Goal: Task Accomplishment & Management: Complete application form

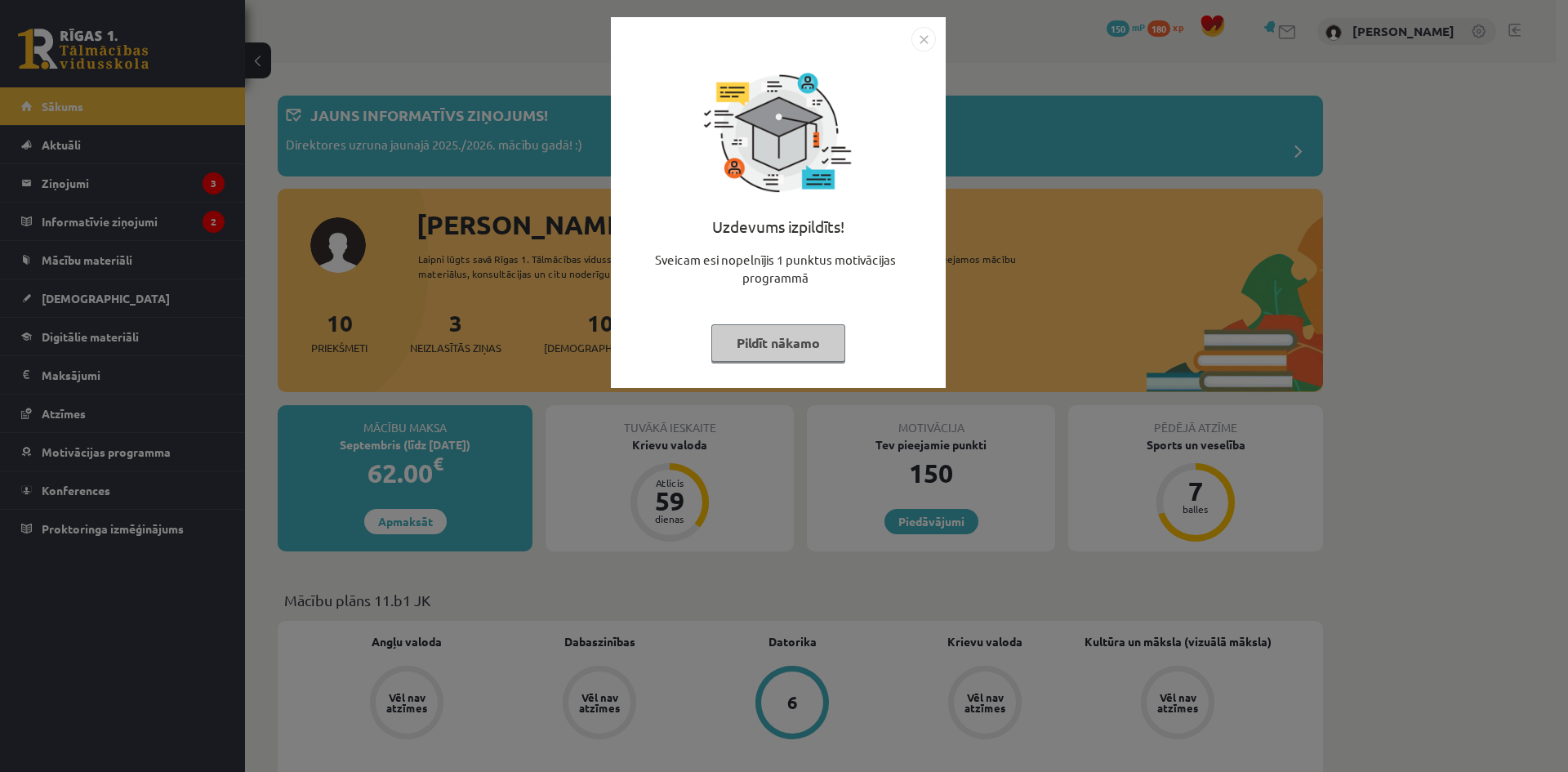
click at [820, 341] on button "Pildīt nākamo" at bounding box center [778, 343] width 134 height 37
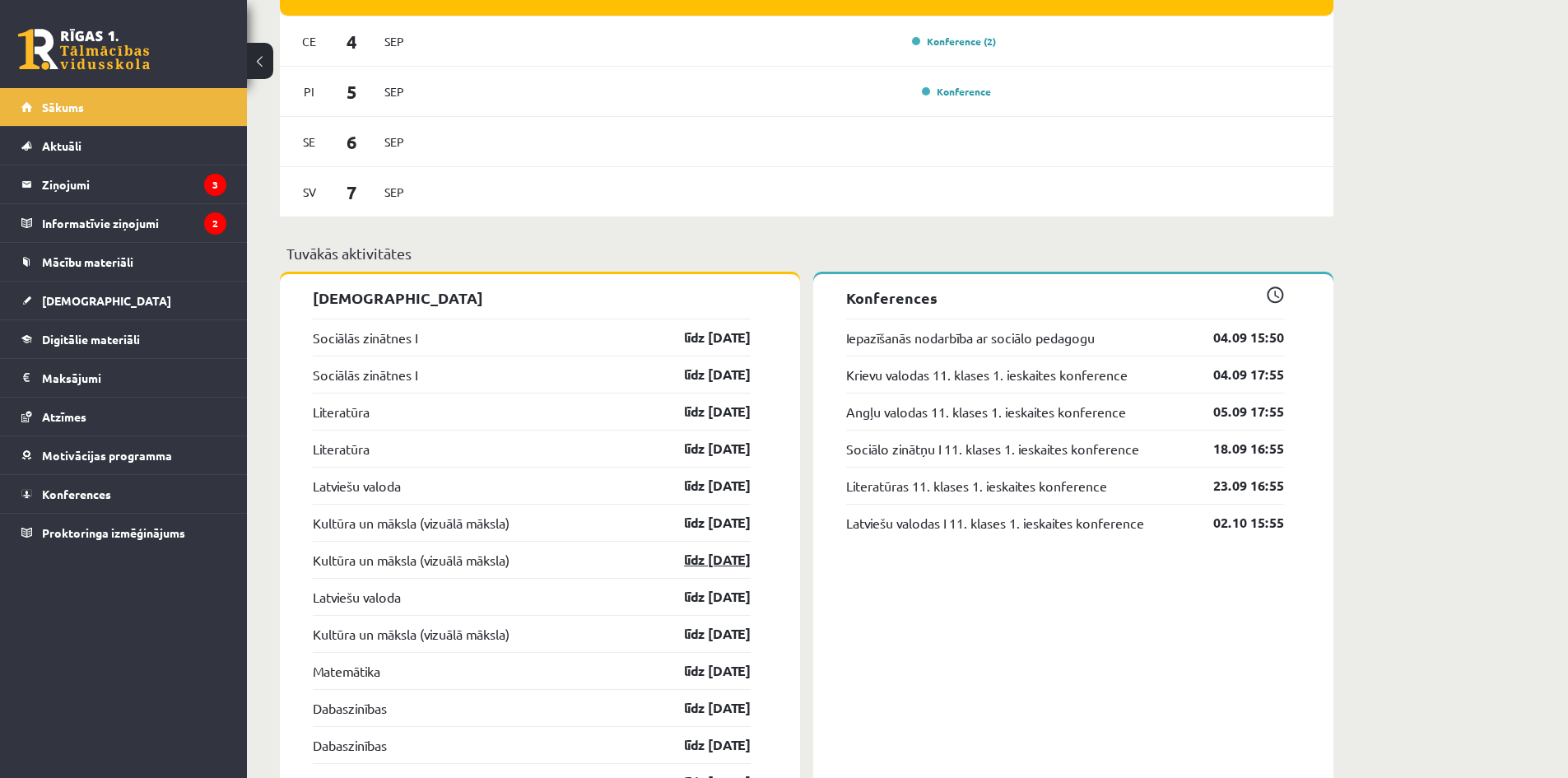
scroll to position [1071, 0]
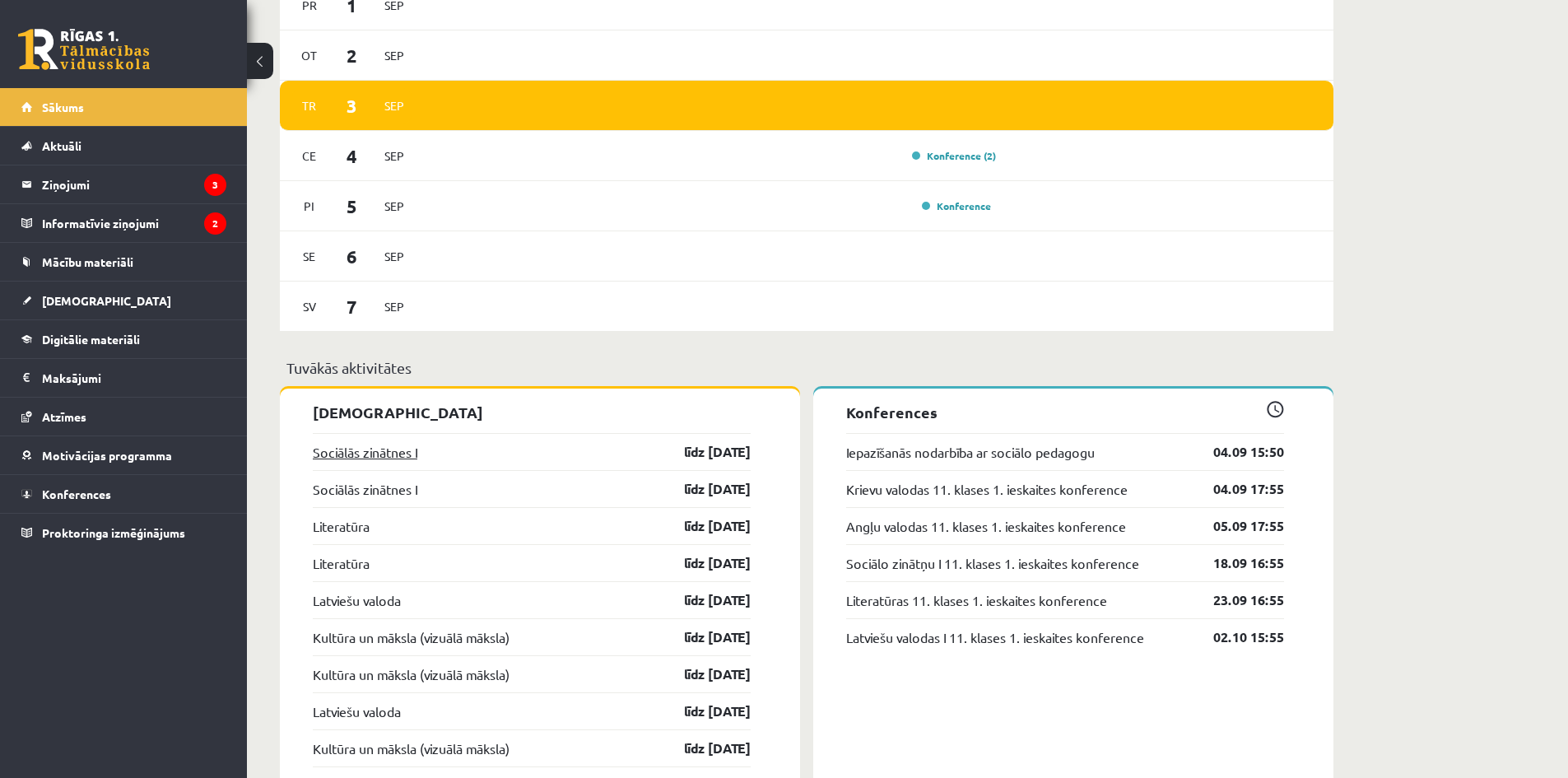
click at [404, 449] on link "Sociālās zinātnes I" at bounding box center [364, 452] width 105 height 20
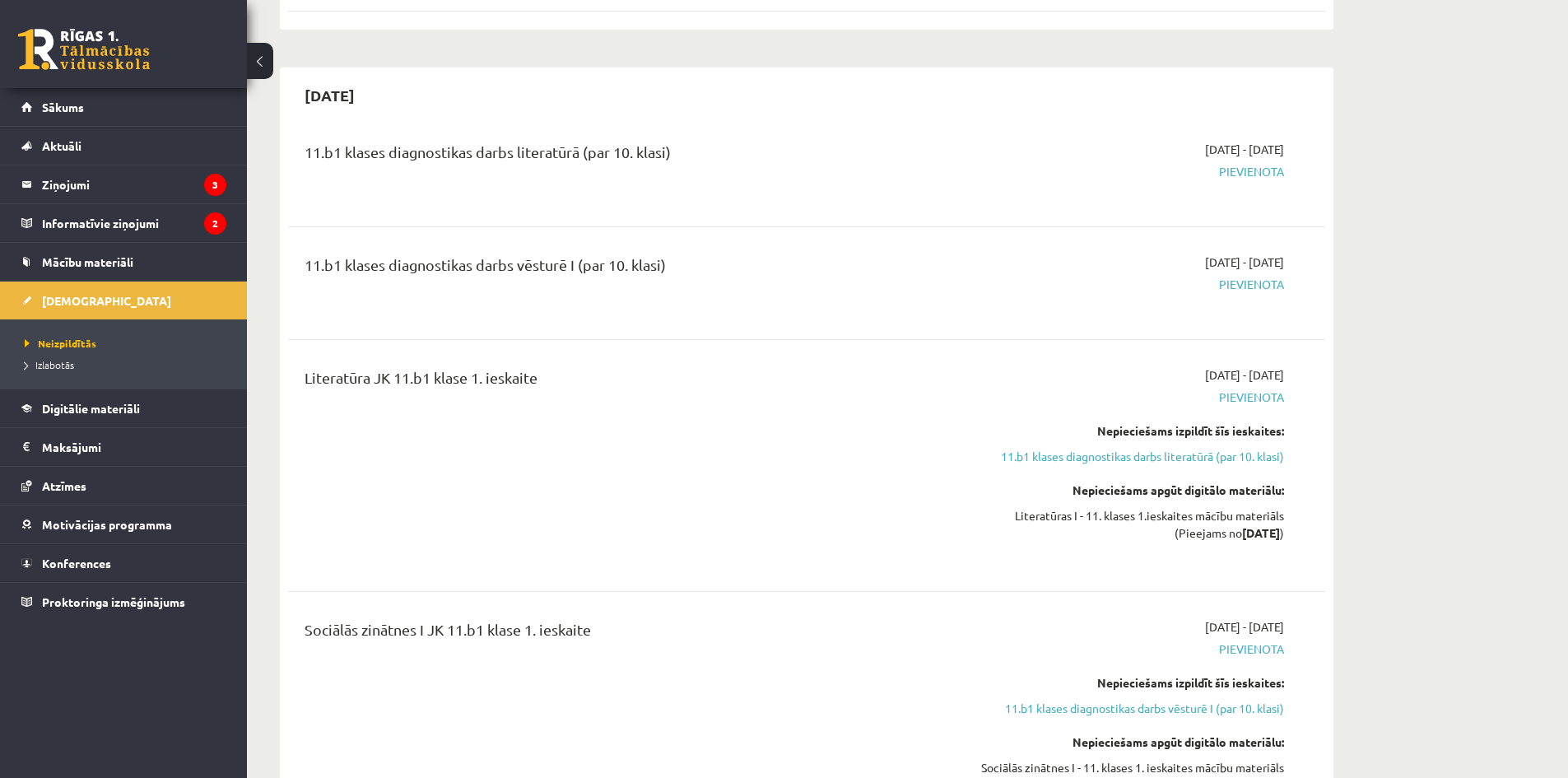
scroll to position [439, 0]
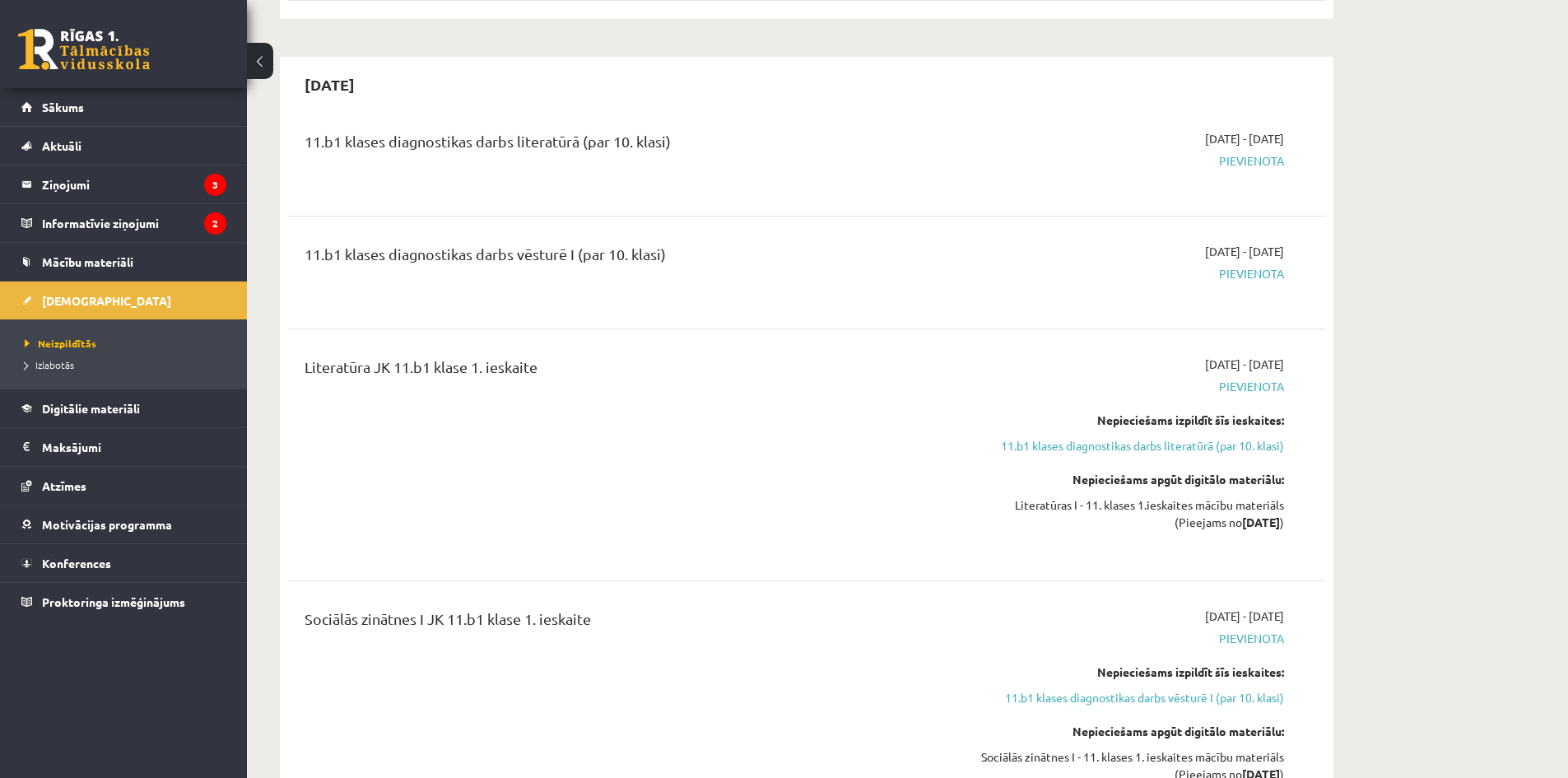
click at [1251, 169] on div "[DATE] - [DATE] [GEOGRAPHIC_DATA]" at bounding box center [1129, 159] width 335 height 59
click at [1255, 269] on span "Pievienota" at bounding box center [1129, 273] width 311 height 17
click at [472, 262] on div "11.b1 klases diagnostikas darbs vēsturē I (par 10. klasi)" at bounding box center [627, 258] width 645 height 30
click at [379, 156] on div "11.b1 klases diagnostikas darbs literatūrā (par 10. klasi)" at bounding box center [627, 145] width 645 height 30
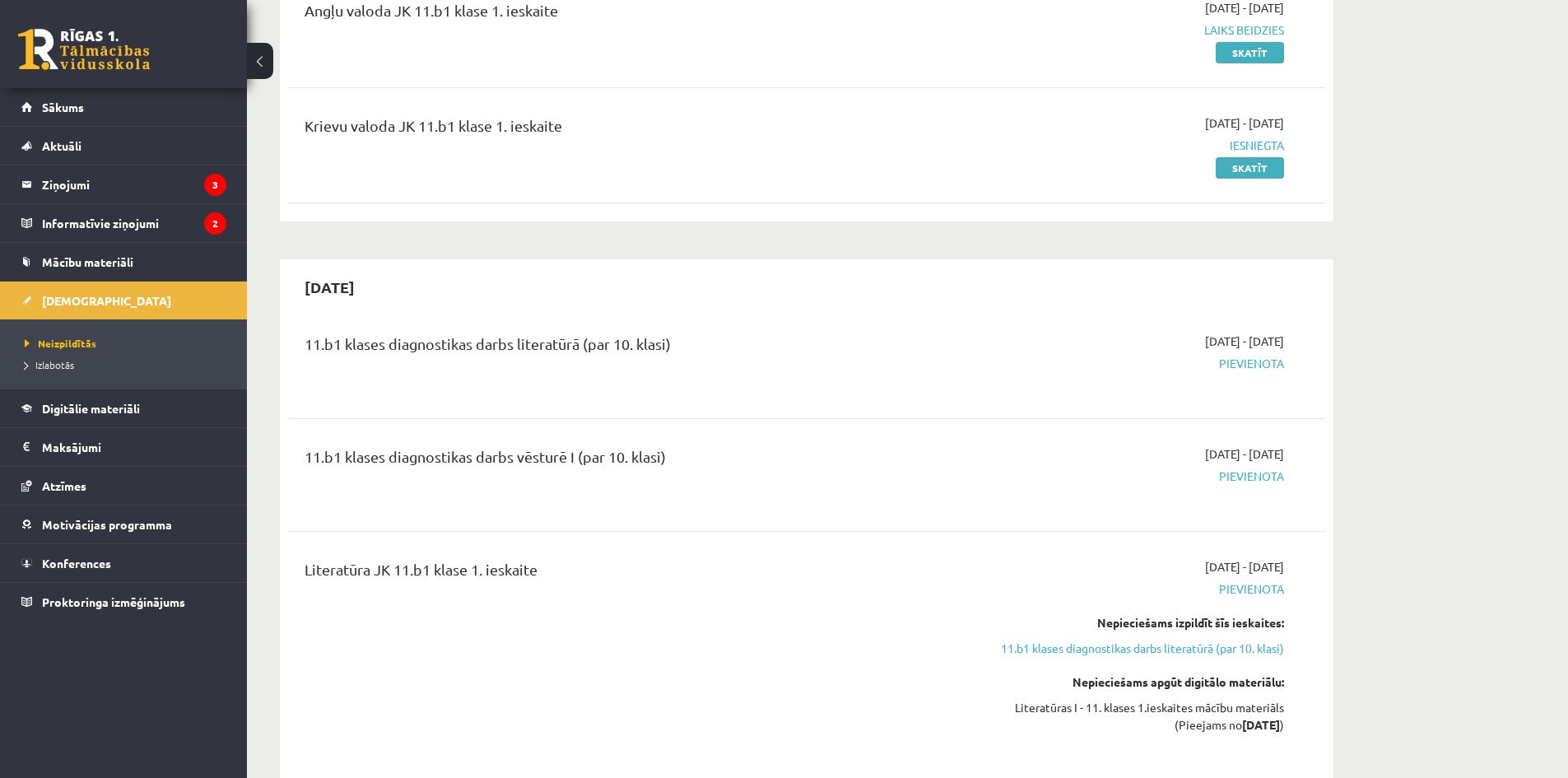
scroll to position [0, 0]
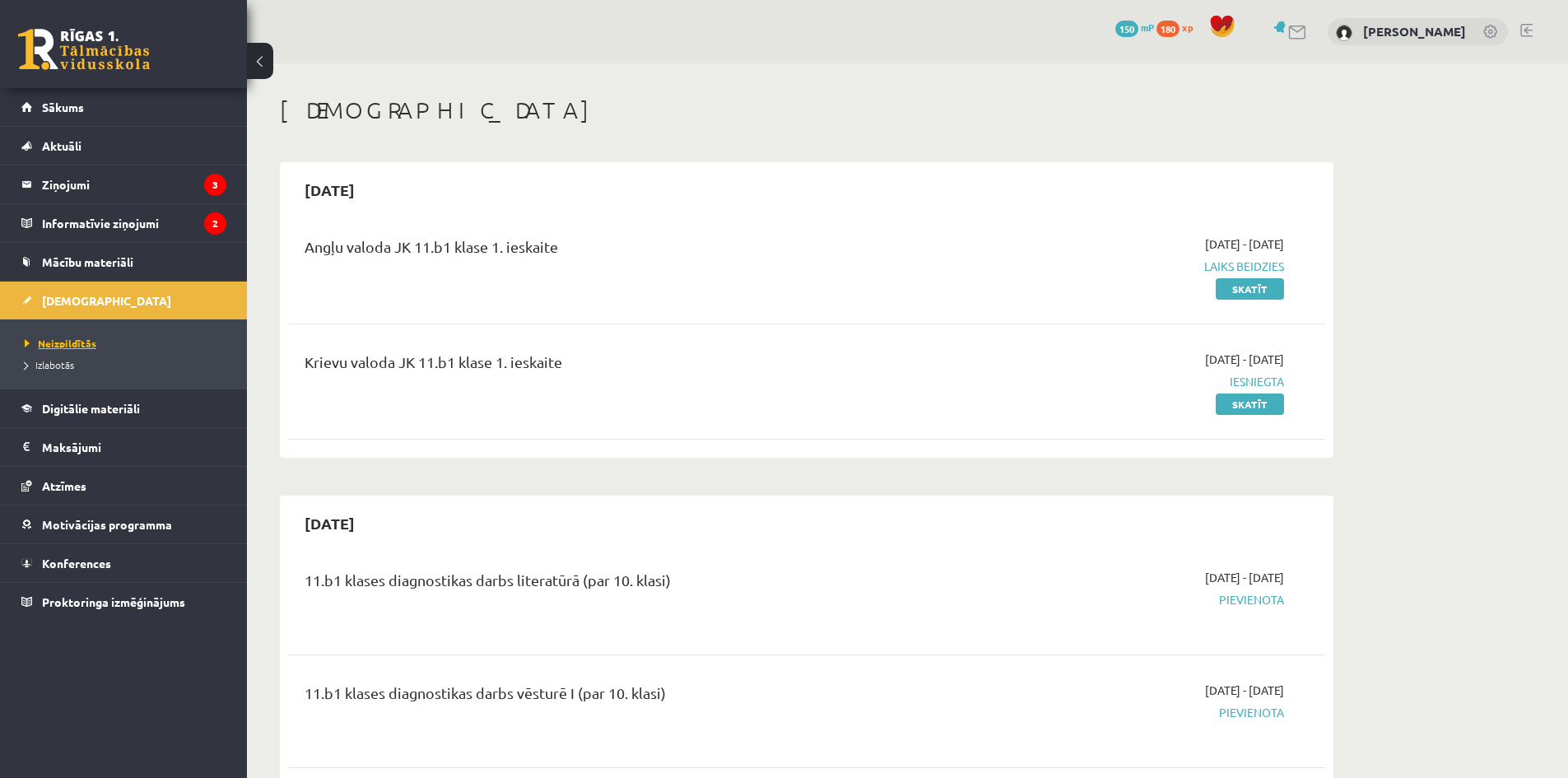
click at [72, 337] on link "Neizpildītās" at bounding box center [128, 343] width 206 height 15
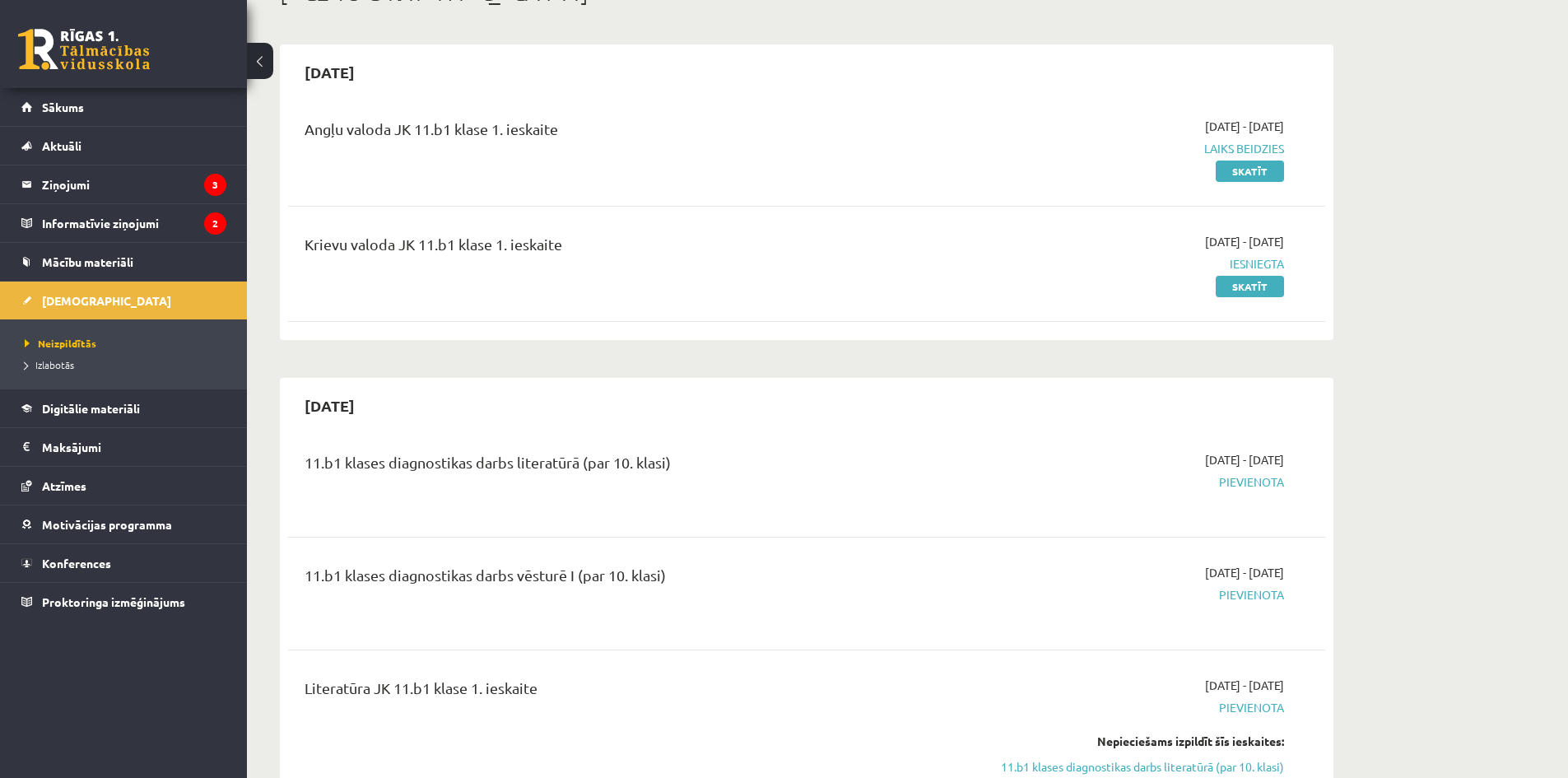
scroll to position [329, 0]
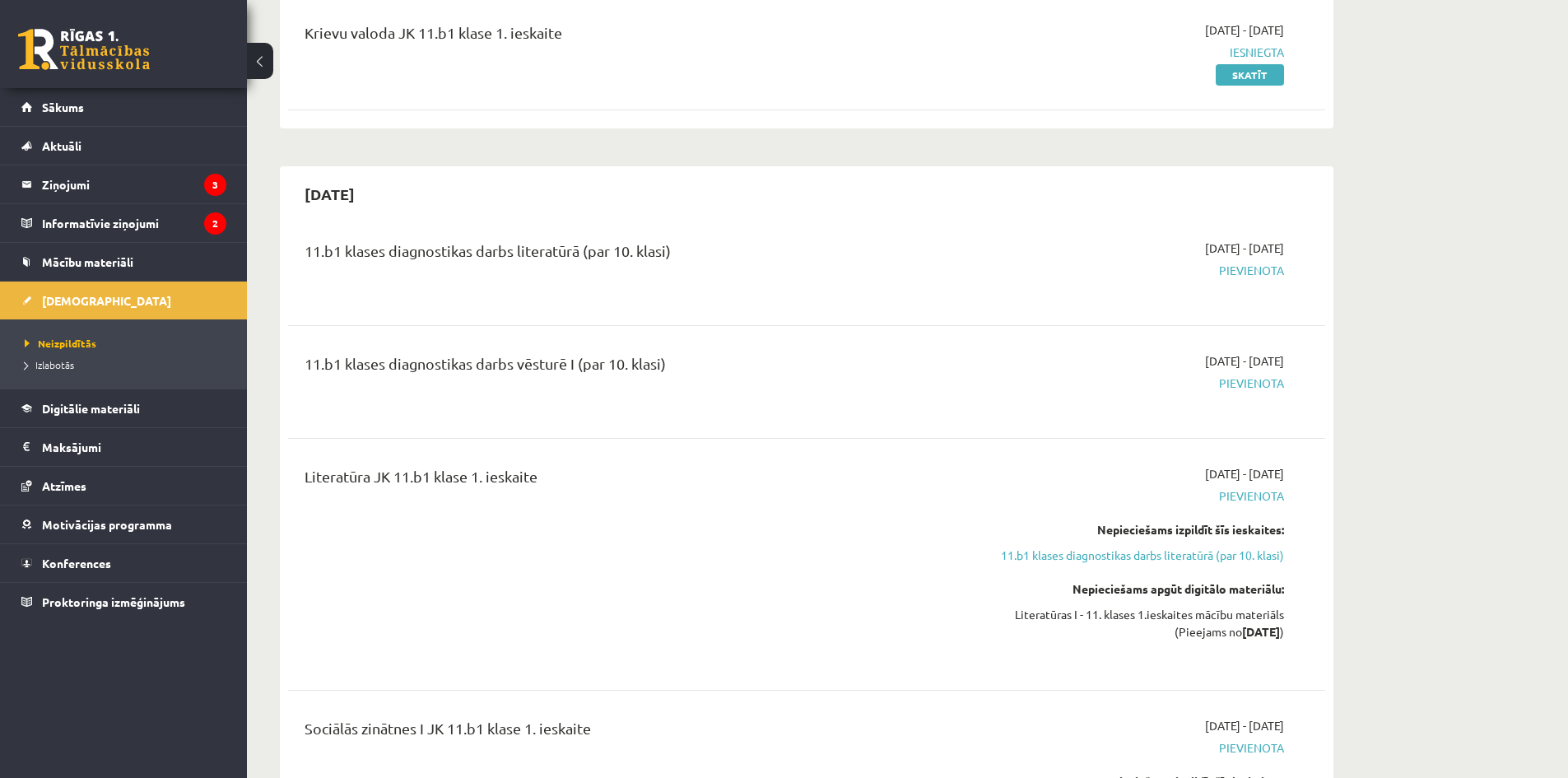
click at [1204, 275] on span "Pievienota" at bounding box center [1129, 269] width 311 height 17
click at [1201, 261] on div "[DATE] - [DATE] [GEOGRAPHIC_DATA]" at bounding box center [1129, 269] width 335 height 59
click at [493, 281] on div "11.b1 klases diagnostikas darbs literatūrā (par 10. klasi)" at bounding box center [626, 269] width 669 height 59
click at [493, 278] on div "11.b1 klases diagnostikas darbs literatūrā (par 10. klasi)" at bounding box center [626, 269] width 669 height 59
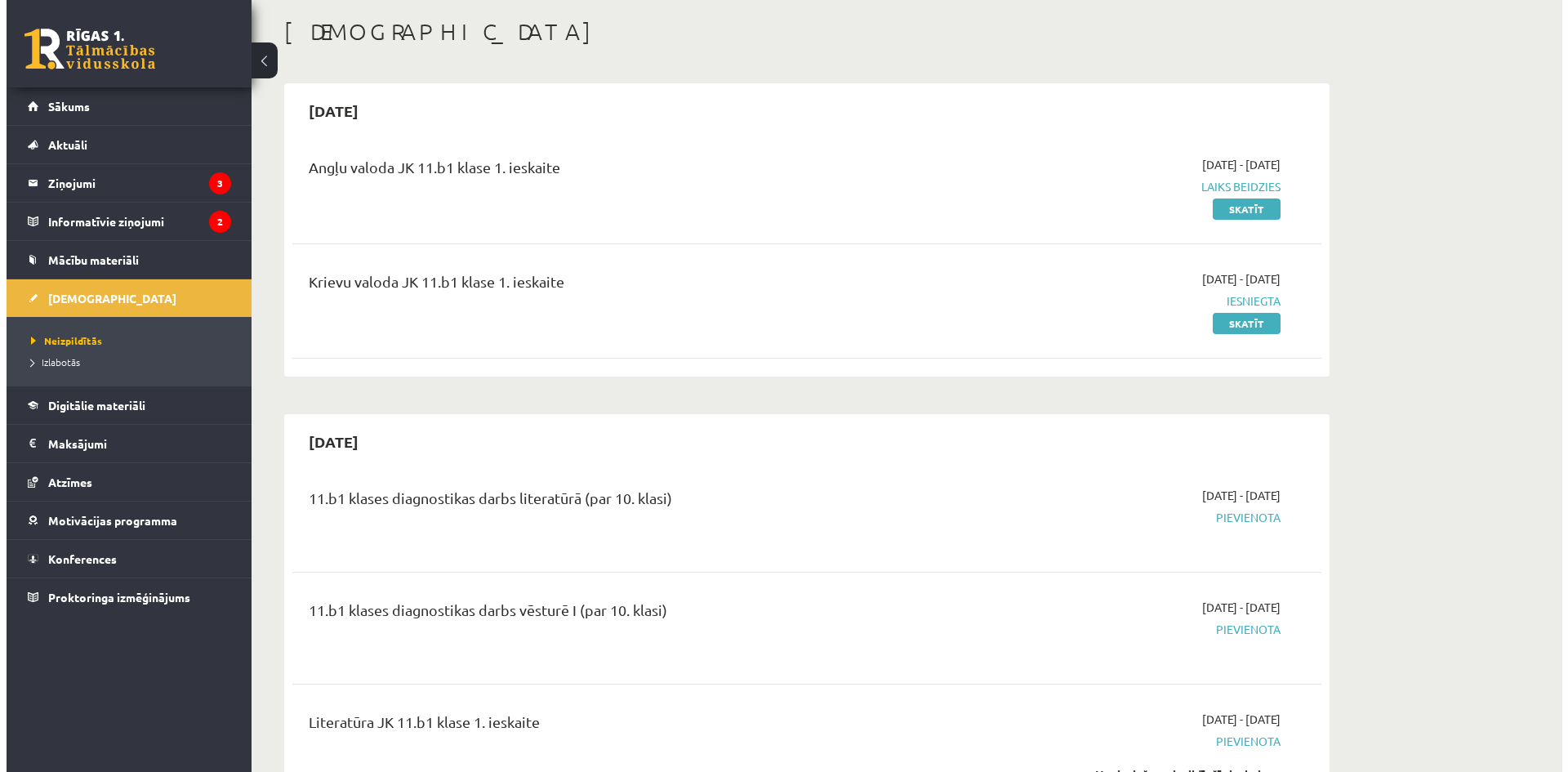
scroll to position [0, 0]
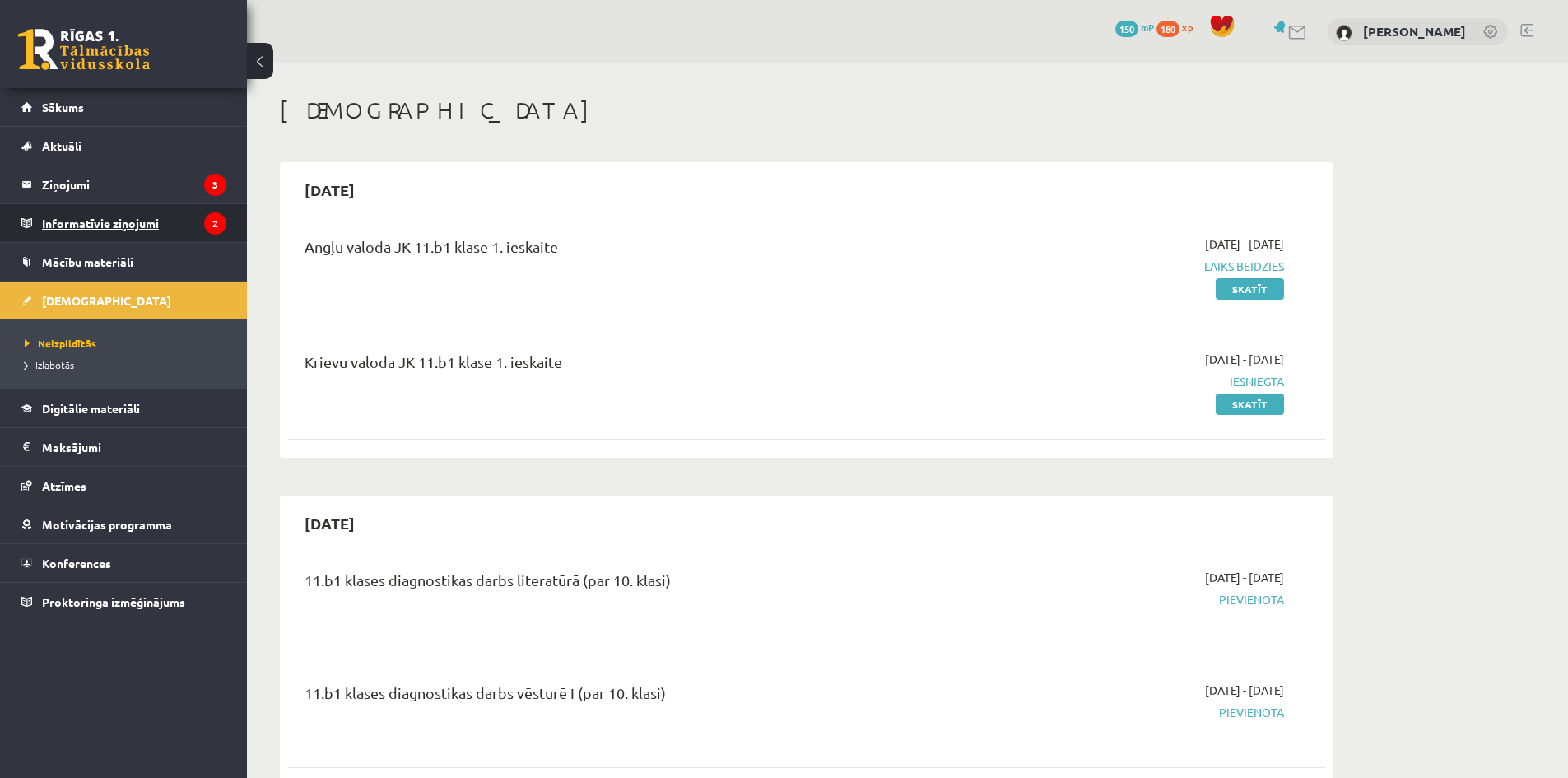
click at [198, 224] on legend "Informatīvie ziņojumi 2" at bounding box center [134, 223] width 184 height 38
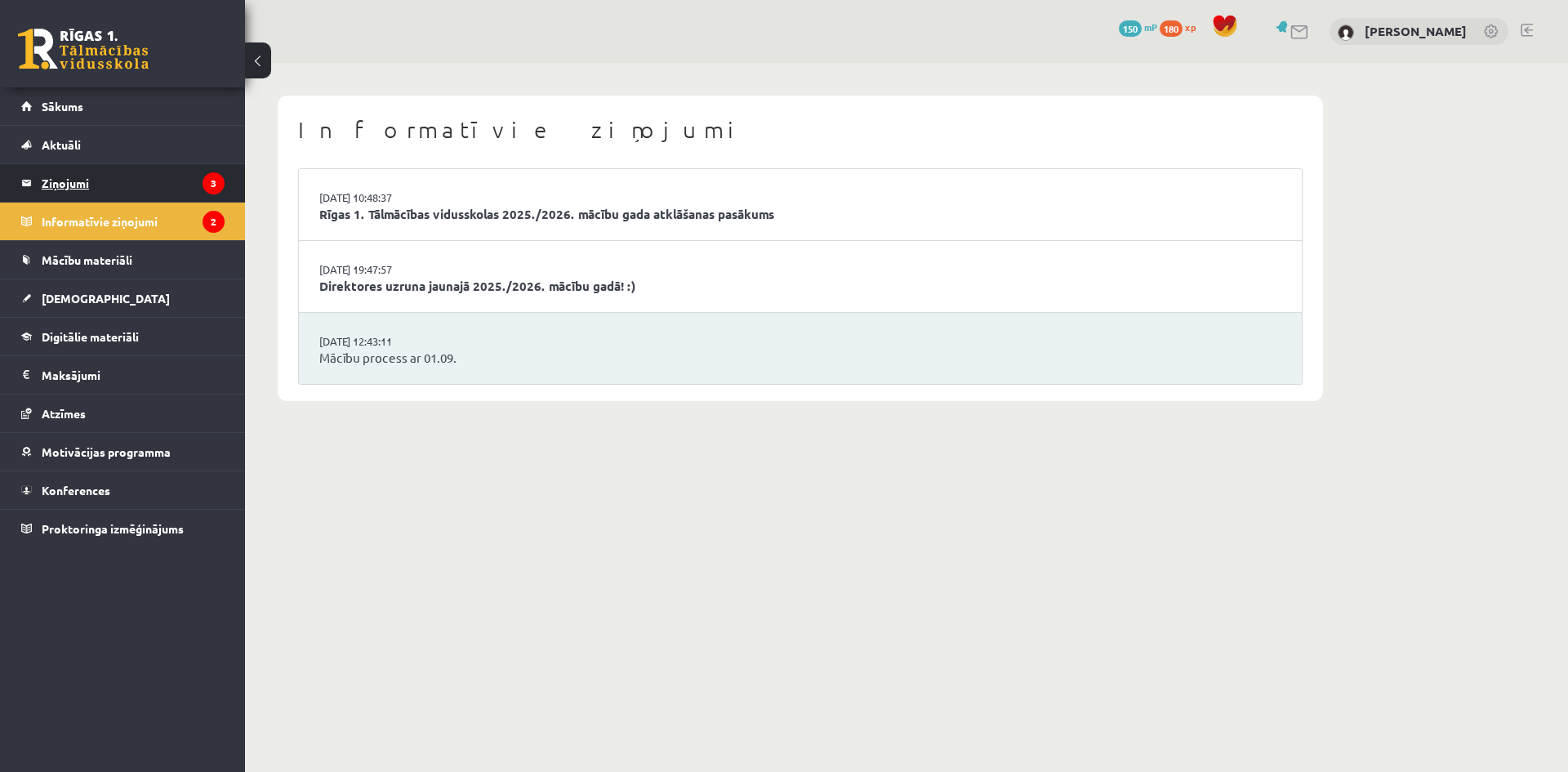
click at [208, 187] on icon "3" at bounding box center [213, 183] width 22 height 22
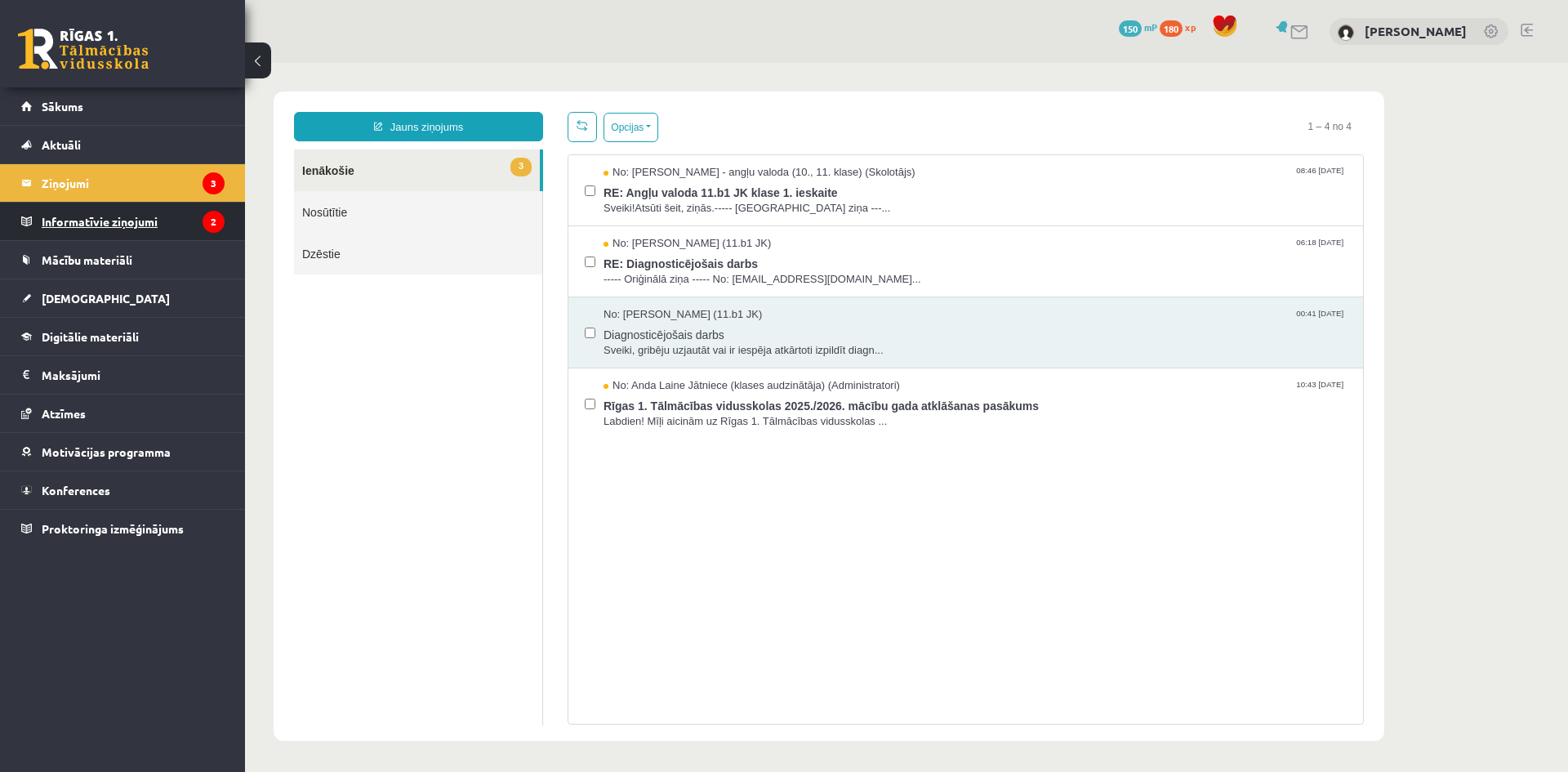
click at [163, 227] on legend "Informatīvie ziņojumi 2" at bounding box center [133, 221] width 183 height 37
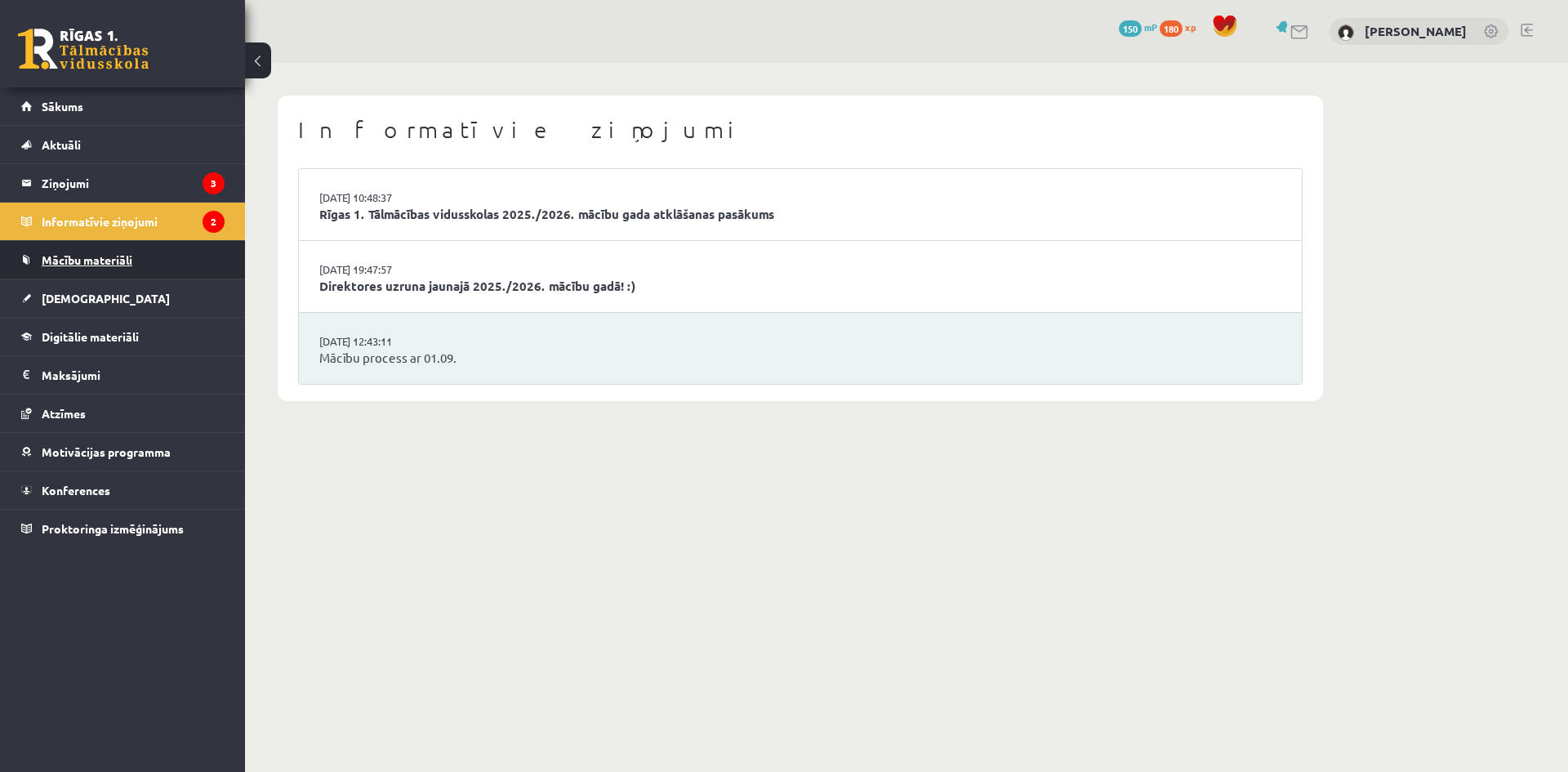
click at [152, 259] on link "Mācību materiāli" at bounding box center [123, 259] width 203 height 37
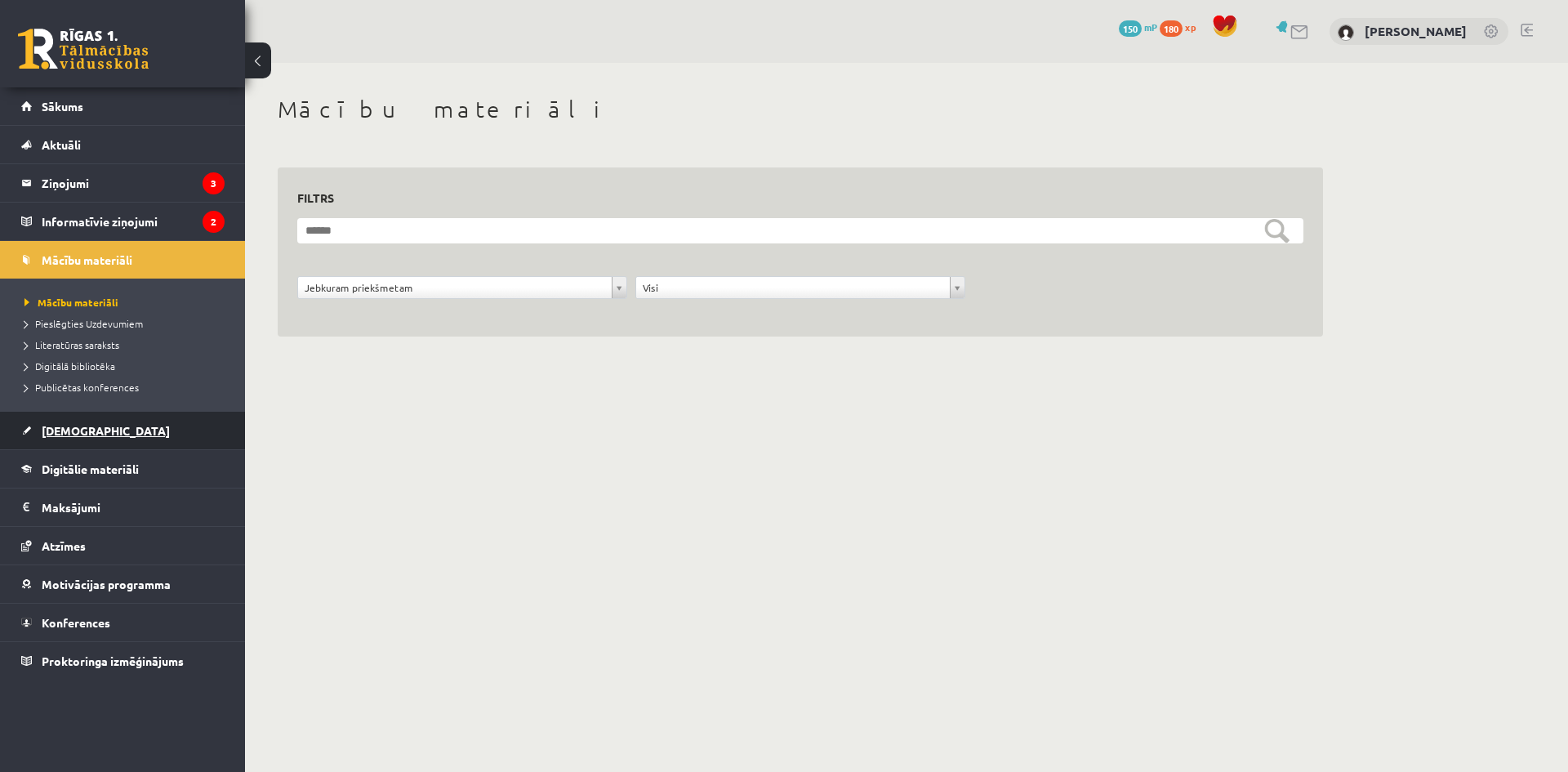
click at [118, 425] on link "[DEMOGRAPHIC_DATA]" at bounding box center [123, 430] width 203 height 37
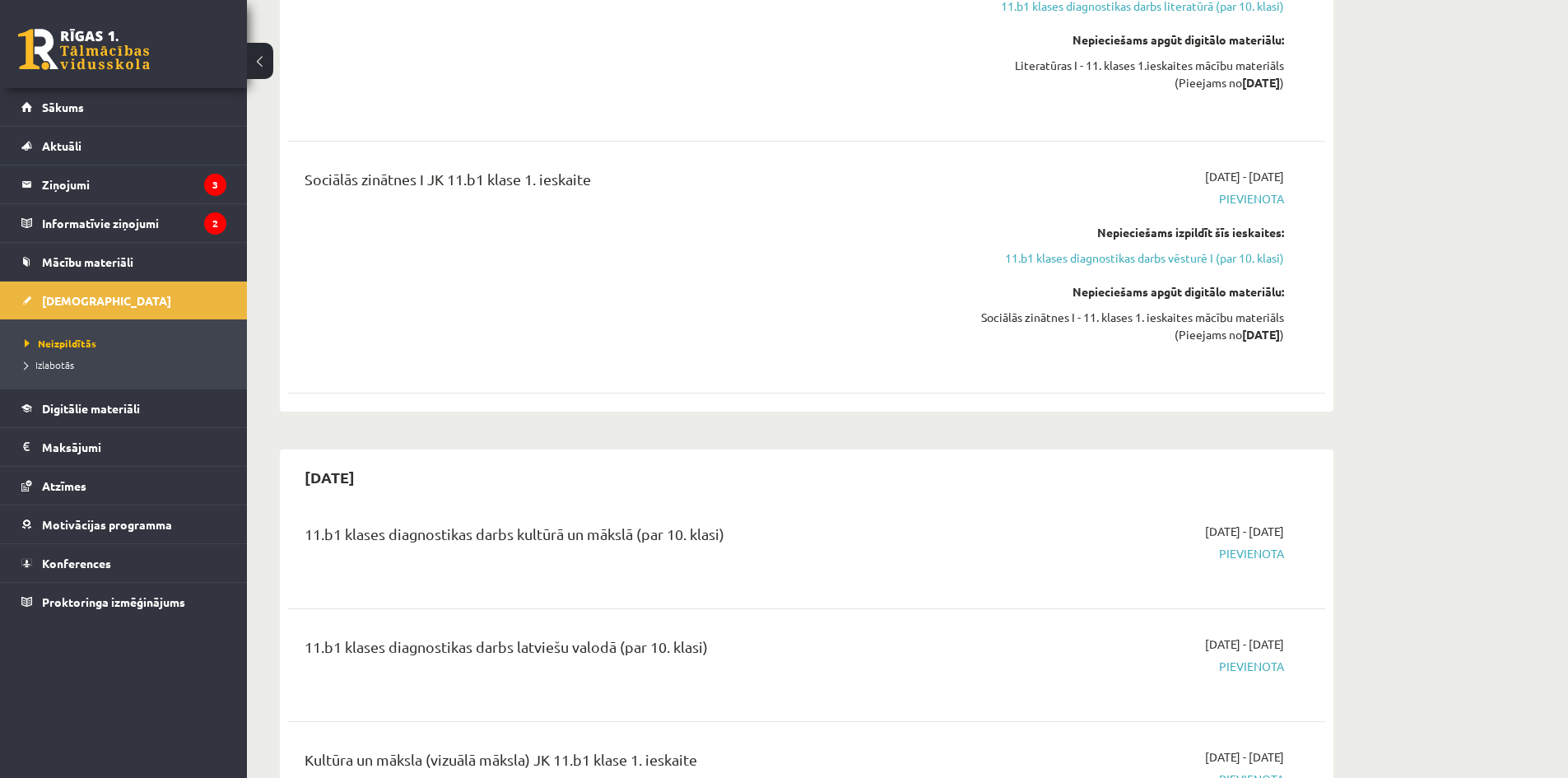
scroll to position [658, 0]
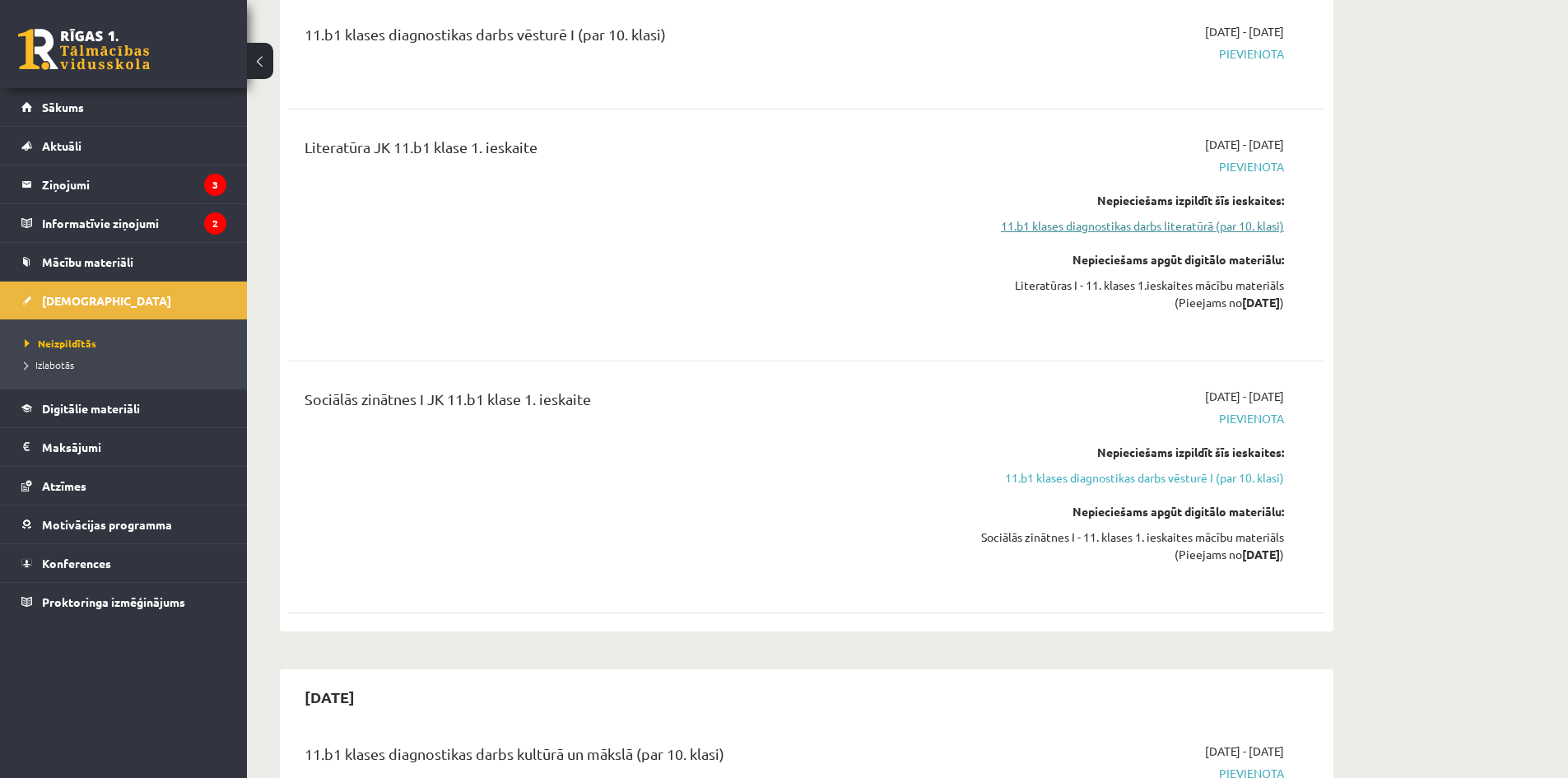
click at [1179, 231] on link "11.b1 klases diagnostikas darbs literatūrā (par 10. klasi)" at bounding box center [1129, 226] width 311 height 17
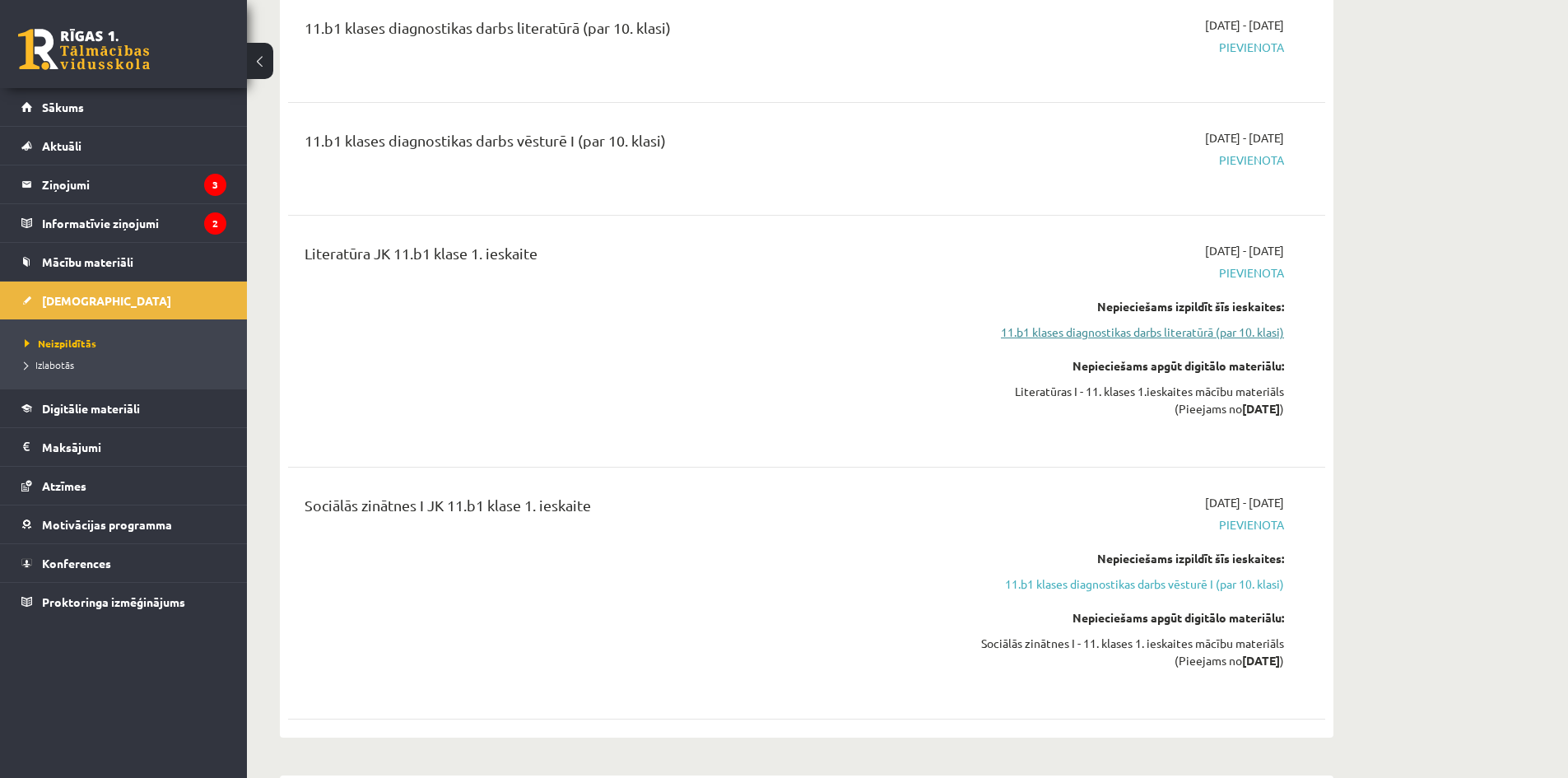
click at [1215, 334] on link "11.b1 klases diagnostikas darbs literatūrā (par 10. klasi)" at bounding box center [1129, 331] width 311 height 17
click at [1021, 336] on link "11.b1 klases diagnostikas darbs literatūrā (par 10. klasi)" at bounding box center [1129, 331] width 311 height 17
click at [1204, 330] on link "11.b1 klases diagnostikas darbs literatūrā (par 10. klasi)" at bounding box center [1129, 331] width 311 height 17
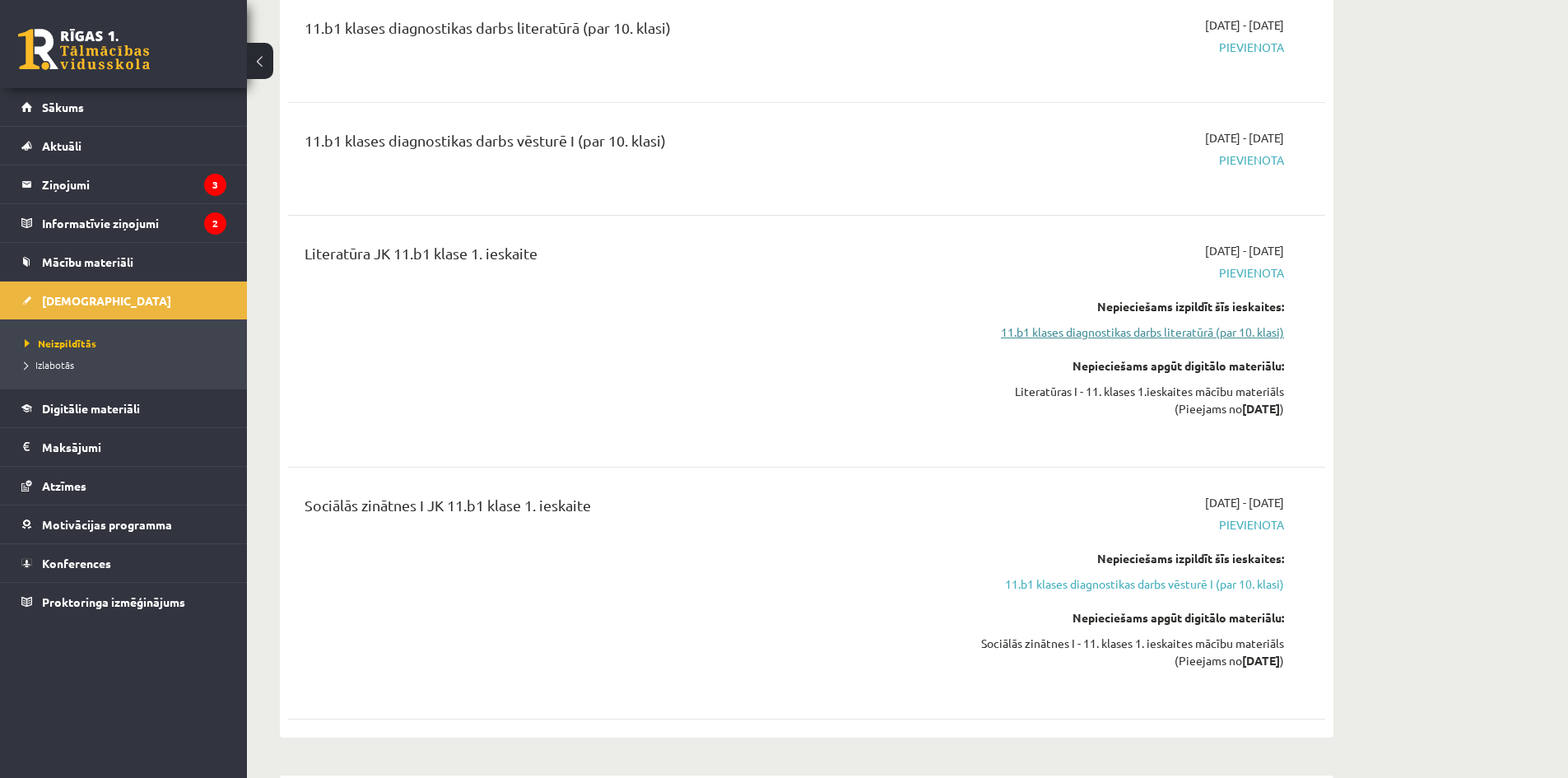
click at [1203, 329] on link "11.b1 klases diagnostikas darbs literatūrā (par 10. klasi)" at bounding box center [1129, 331] width 311 height 17
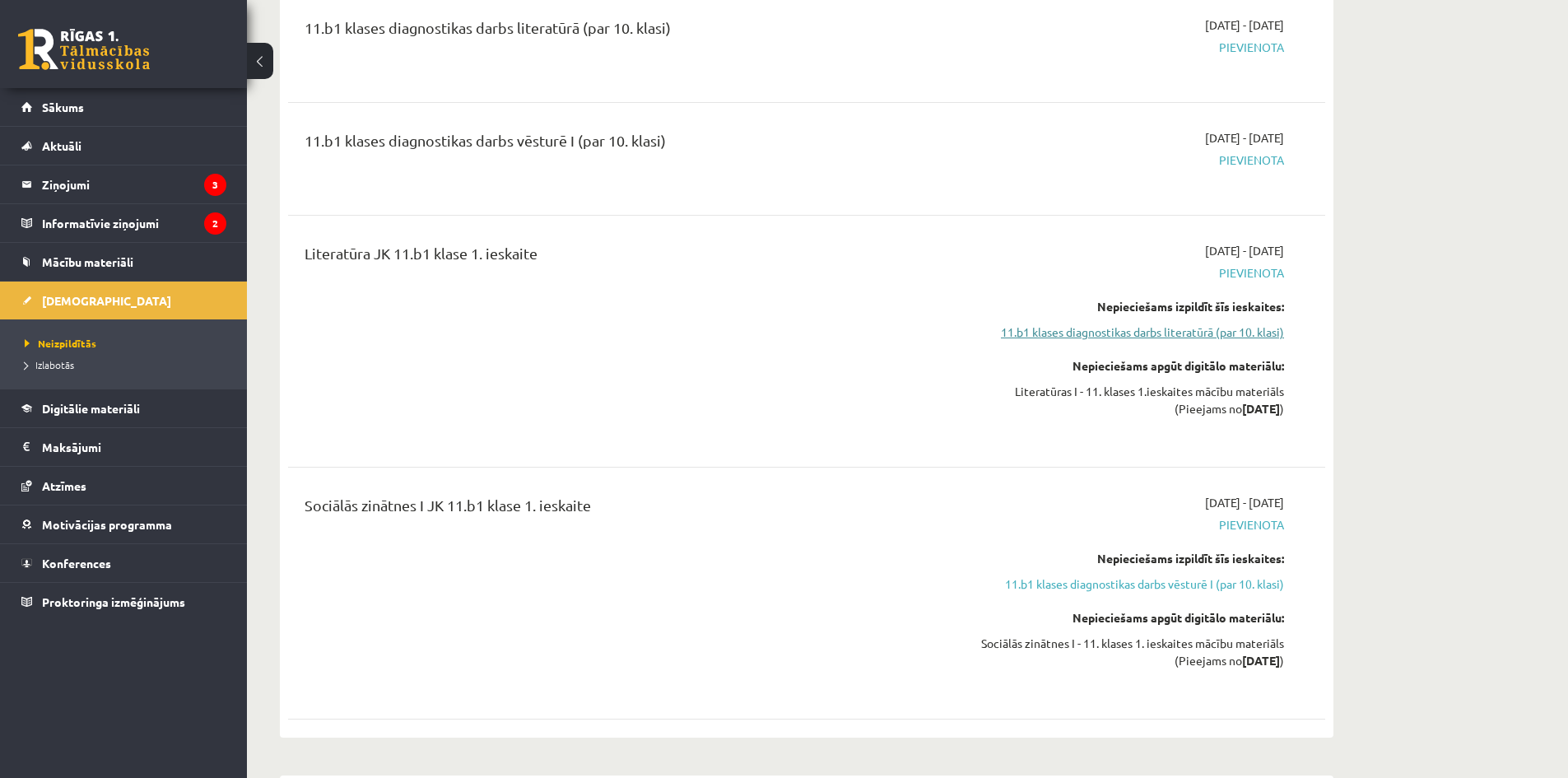
click at [1261, 337] on link "11.b1 klases diagnostikas darbs literatūrā (par 10. klasi)" at bounding box center [1129, 331] width 311 height 17
drag, startPoint x: 984, startPoint y: 321, endPoint x: 1370, endPoint y: 338, distance: 386.4
click at [1099, 332] on link "11.b1 klases diagnostikas darbs literatūrā (par 10. klasi)" at bounding box center [1129, 331] width 311 height 17
click at [839, 432] on div "Literatūra JK 11.b1 klase 1. ieskaite" at bounding box center [626, 341] width 669 height 199
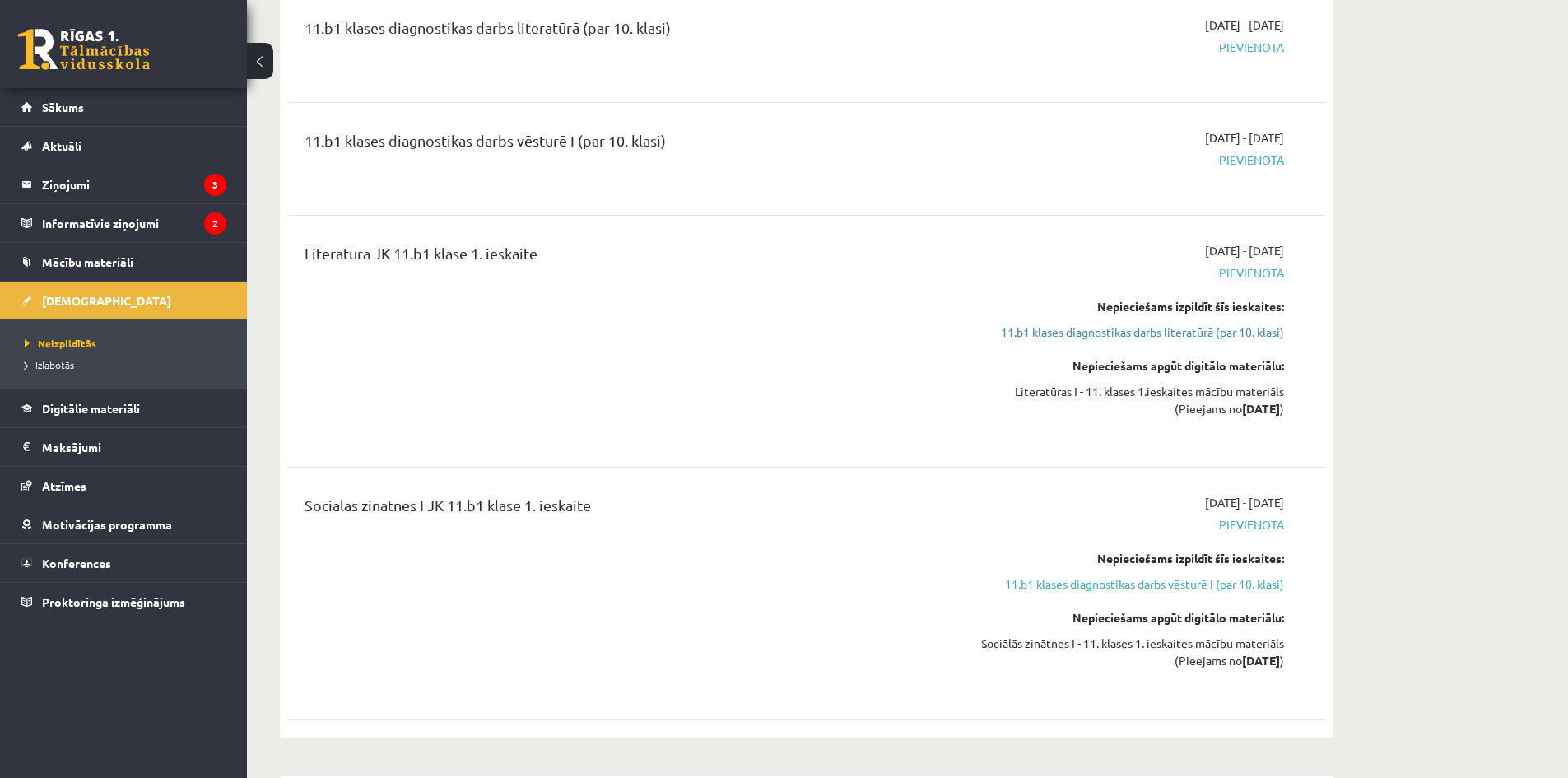
click at [1085, 327] on link "11.b1 klases diagnostikas darbs literatūrā (par 10. klasi)" at bounding box center [1129, 331] width 311 height 17
drag, startPoint x: 998, startPoint y: 343, endPoint x: 1299, endPoint y: 314, distance: 302.4
click at [1299, 314] on div "Literatūra JK 11.b1 klase 1. ieskaite [DATE] - [DATE] [GEOGRAPHIC_DATA] Nepieci…" at bounding box center [807, 341] width 1005 height 199
click at [1120, 330] on link "11.b1 klases diagnostikas darbs literatūrā (par 10. klasi)" at bounding box center [1129, 331] width 311 height 17
click at [1118, 333] on link "11.b1 klases diagnostikas darbs literatūrā (par 10. klasi)" at bounding box center [1129, 331] width 311 height 17
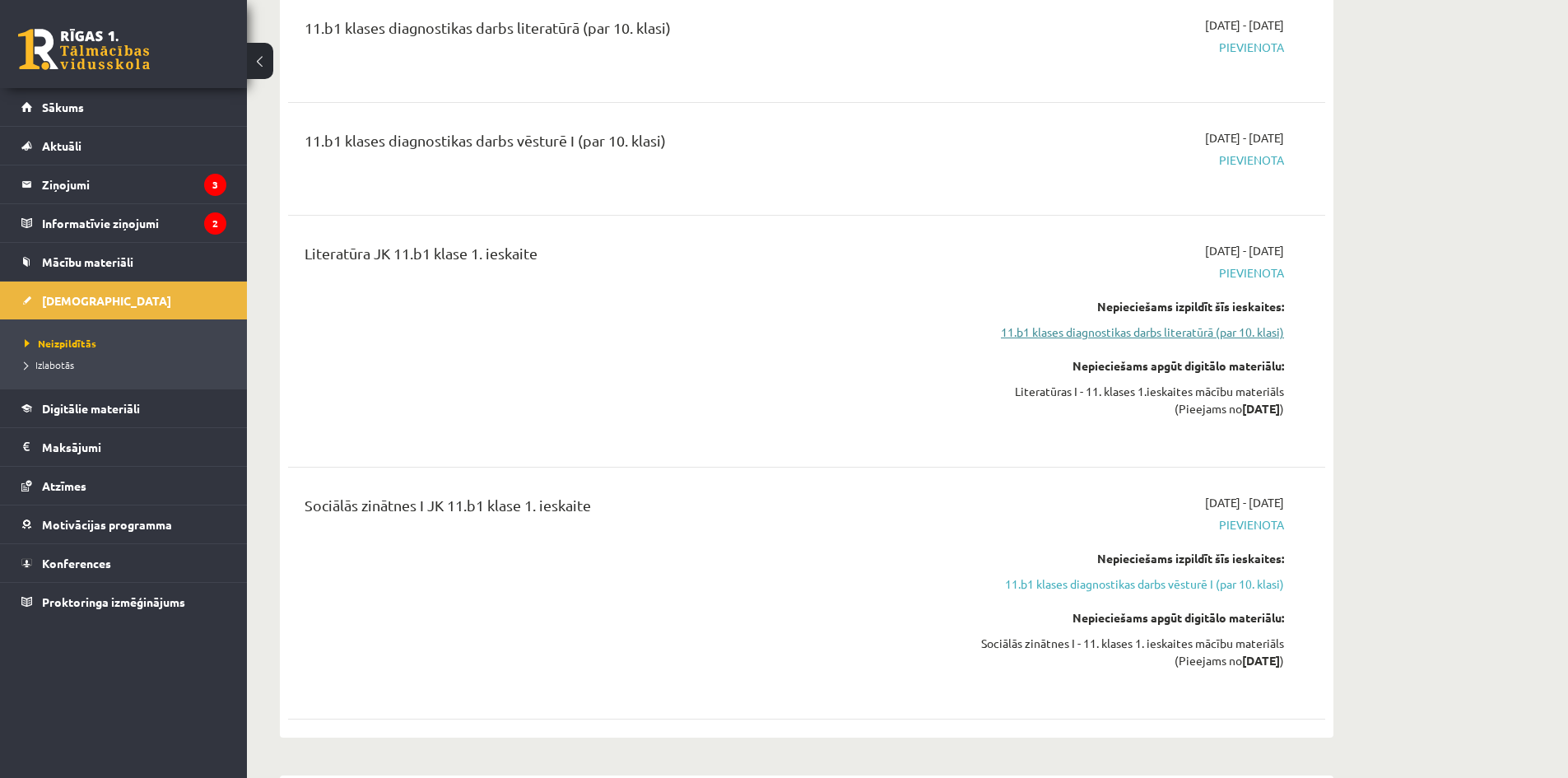
click at [1118, 332] on link "11.b1 klases diagnostikas darbs literatūrā (par 10. klasi)" at bounding box center [1129, 331] width 311 height 17
click at [750, 482] on div "Sociālās zinātnes I JK 11.b1 klase 1. ieskaite [DATE] - [DATE] [GEOGRAPHIC_DATA…" at bounding box center [807, 593] width 1037 height 231
click at [1117, 580] on link "11.b1 klases diagnostikas darbs vēsturē I (par 10. klasi)" at bounding box center [1129, 584] width 311 height 17
click at [1074, 587] on link "11.b1 klases diagnostikas darbs vēsturē I (par 10. klasi)" at bounding box center [1129, 580] width 311 height 17
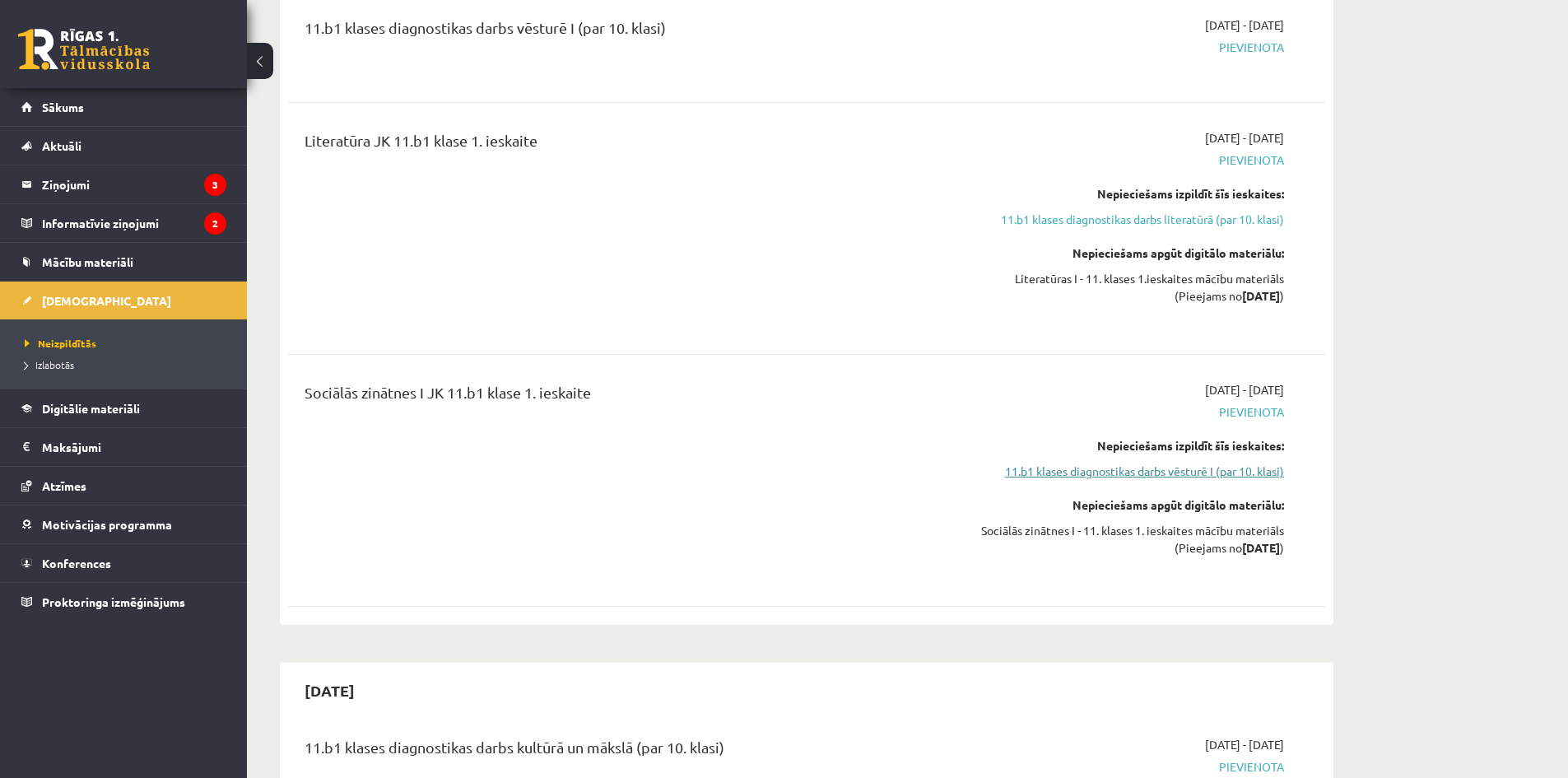
click at [1074, 587] on div "Sociālās zinātnes I JK 11.b1 klase 1. ieskaite [DATE] - [DATE] [GEOGRAPHIC_DATA…" at bounding box center [807, 480] width 1037 height 231
click at [1059, 472] on link "11.b1 klases diagnostikas darbs vēsturē I (par 10. klasi)" at bounding box center [1129, 471] width 311 height 17
click at [1059, 477] on link "11.b1 klases diagnostikas darbs vēsturē I (par 10. klasi)" at bounding box center [1129, 471] width 311 height 17
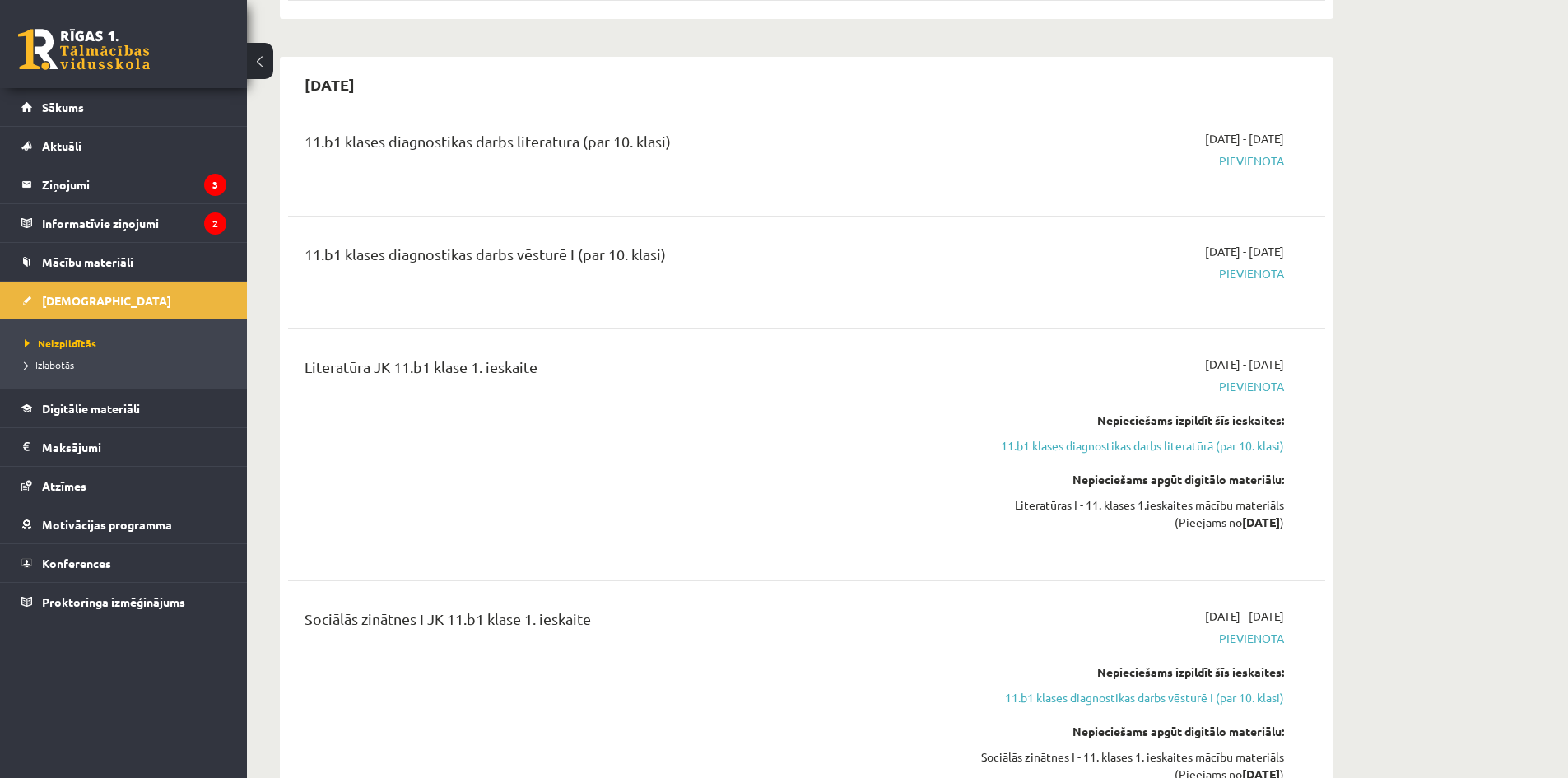
scroll to position [549, 0]
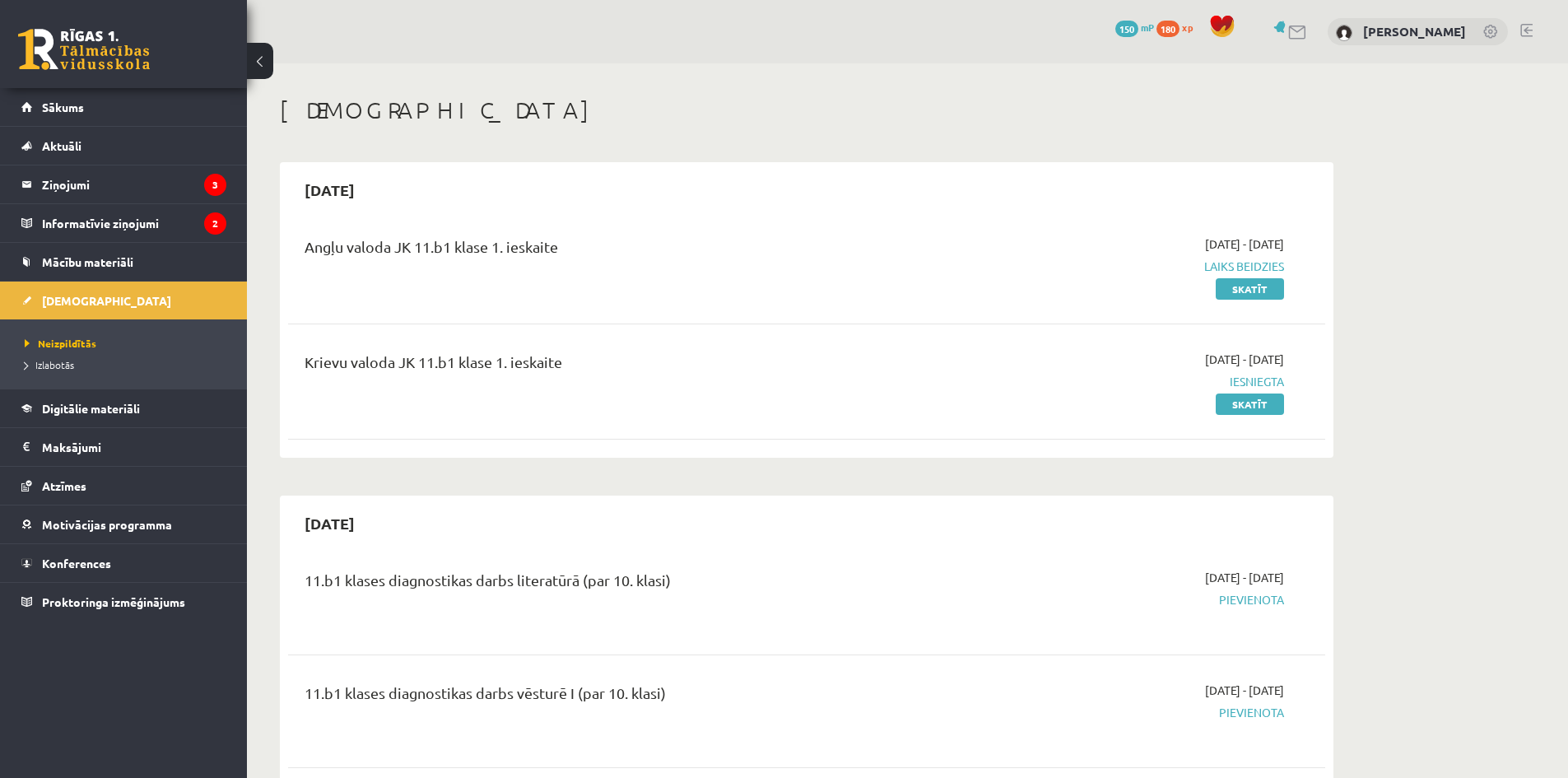
scroll to position [552, 0]
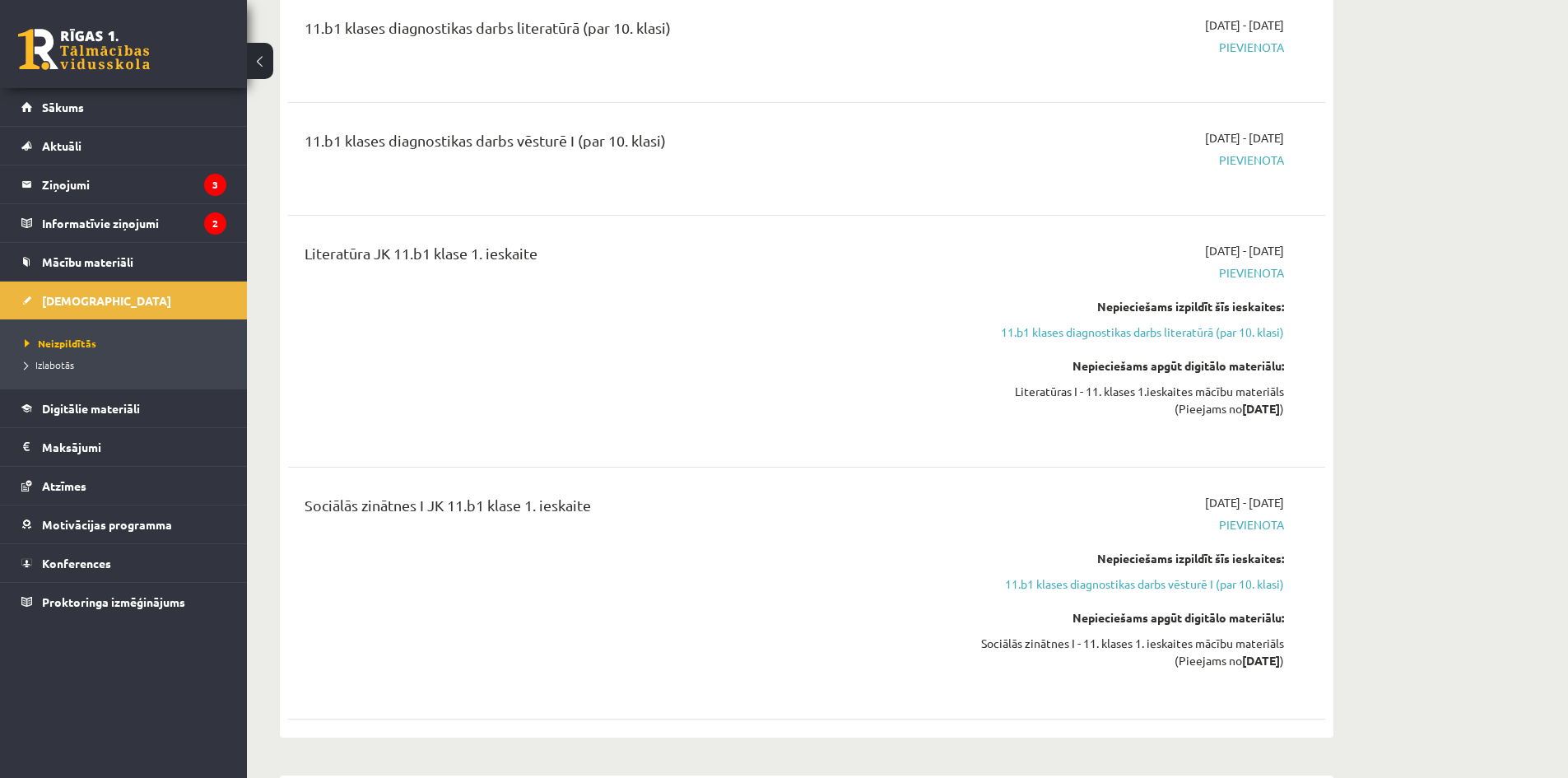
click at [1107, 342] on div "2025-09-16 - 2025-09-30 Pievienota Nepieciešams izpildīt šīs ieskaites: 11.b1 k…" at bounding box center [1129, 341] width 335 height 199
click at [1107, 332] on link "11.b1 klases diagnostikas darbs literatūrā (par 10. klasi)" at bounding box center [1129, 331] width 311 height 17
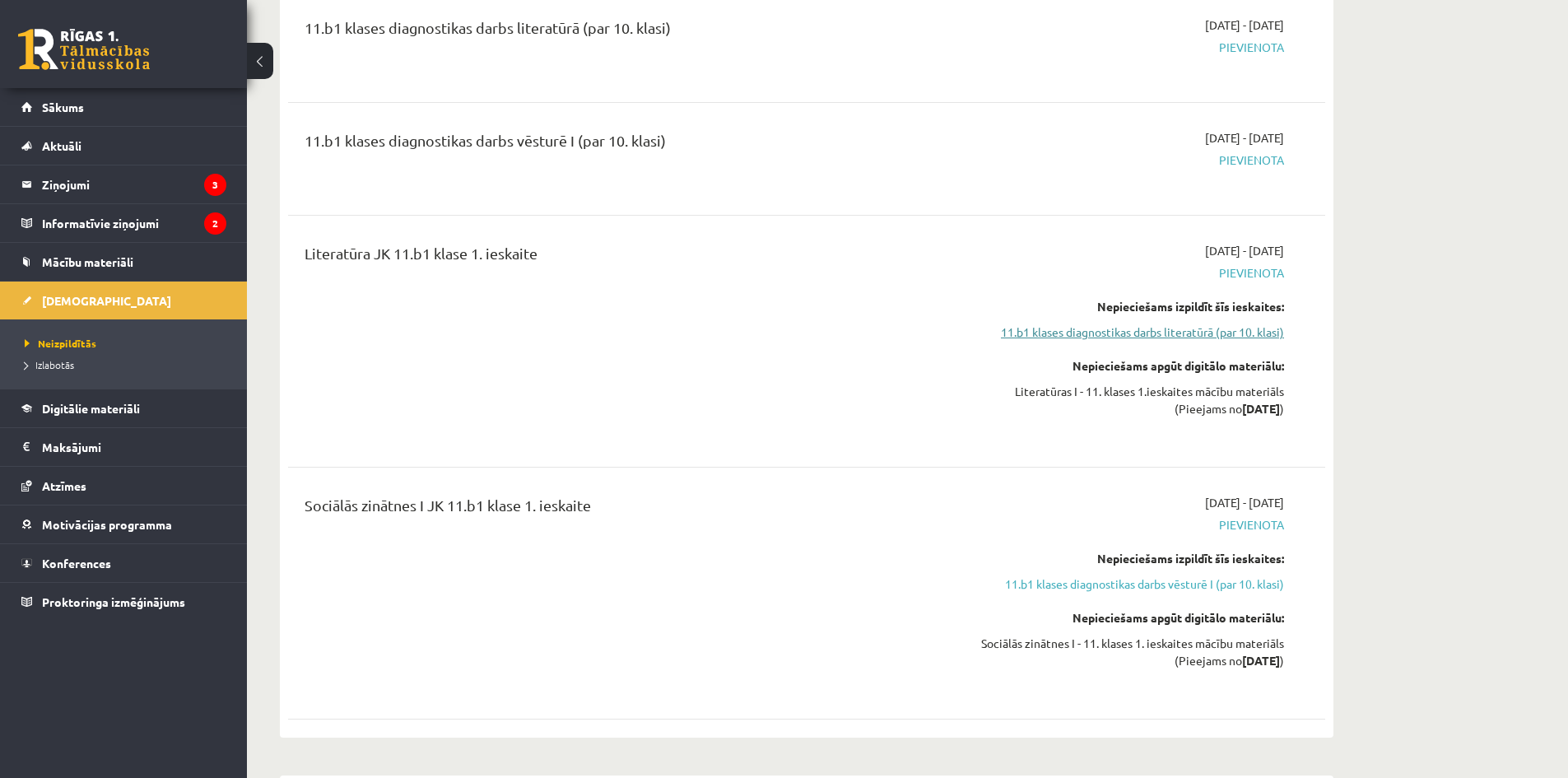
click at [1107, 332] on link "11.b1 klases diagnostikas darbs literatūrā (par 10. klasi)" at bounding box center [1129, 331] width 311 height 17
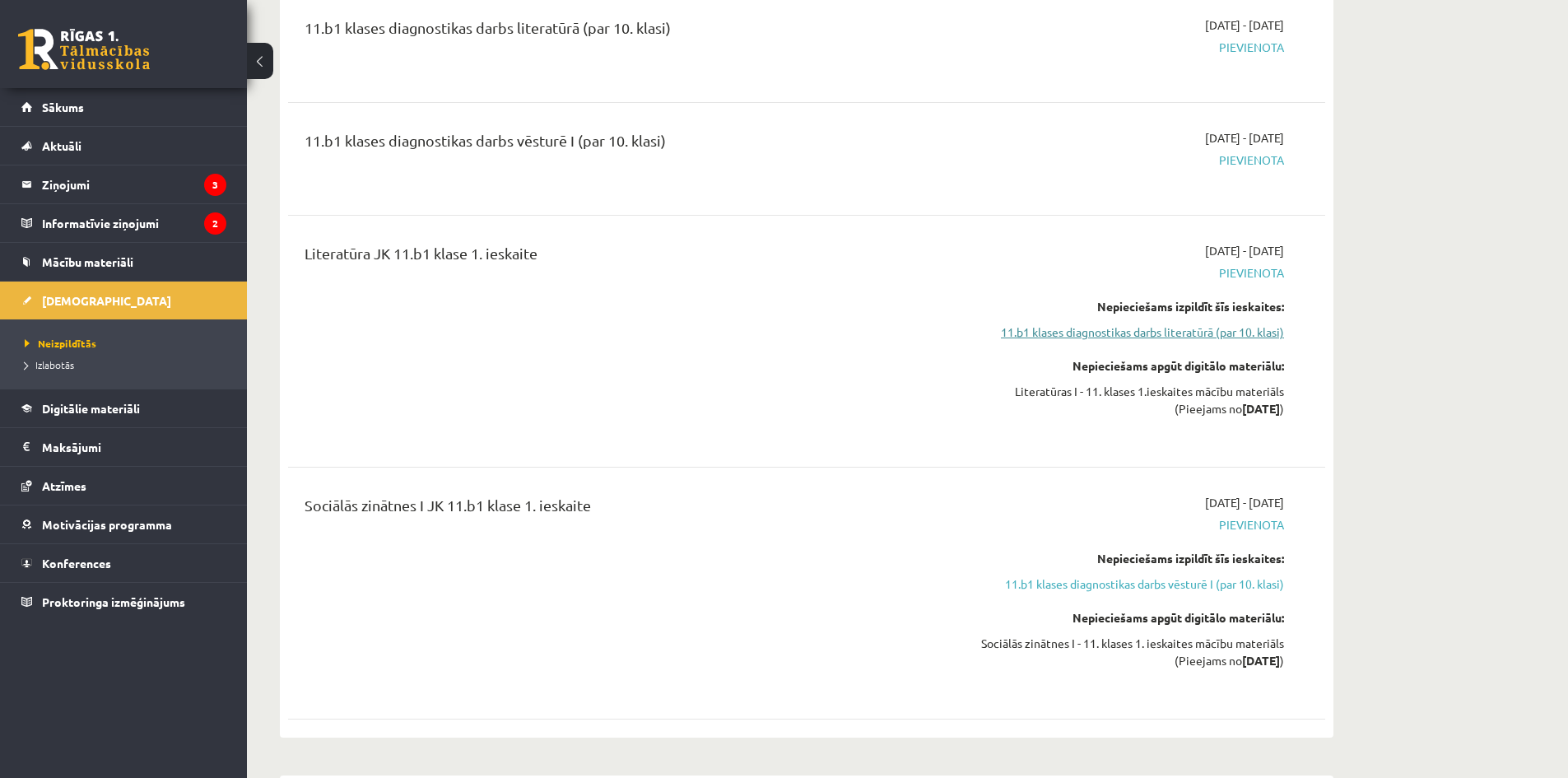
click at [1107, 332] on link "11.b1 klases diagnostikas darbs literatūrā (par 10. klasi)" at bounding box center [1129, 331] width 311 height 17
click at [1106, 331] on link "11.b1 klases diagnostikas darbs literatūrā (par 10. klasi)" at bounding box center [1129, 331] width 311 height 17
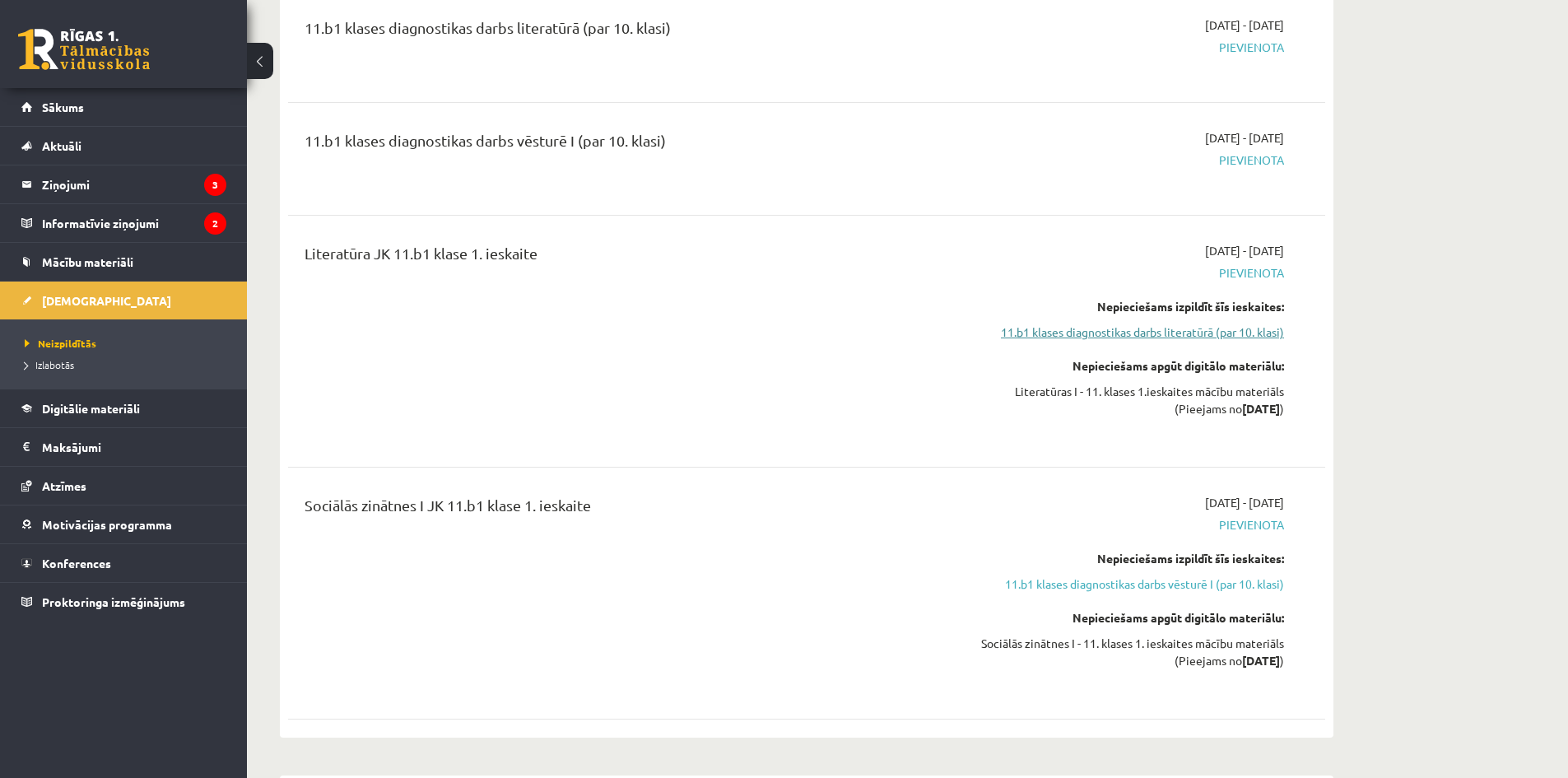
click at [1106, 331] on link "11.b1 klases diagnostikas darbs literatūrā (par 10. klasi)" at bounding box center [1129, 331] width 311 height 17
drag, startPoint x: 1227, startPoint y: 278, endPoint x: 1300, endPoint y: 280, distance: 73.0
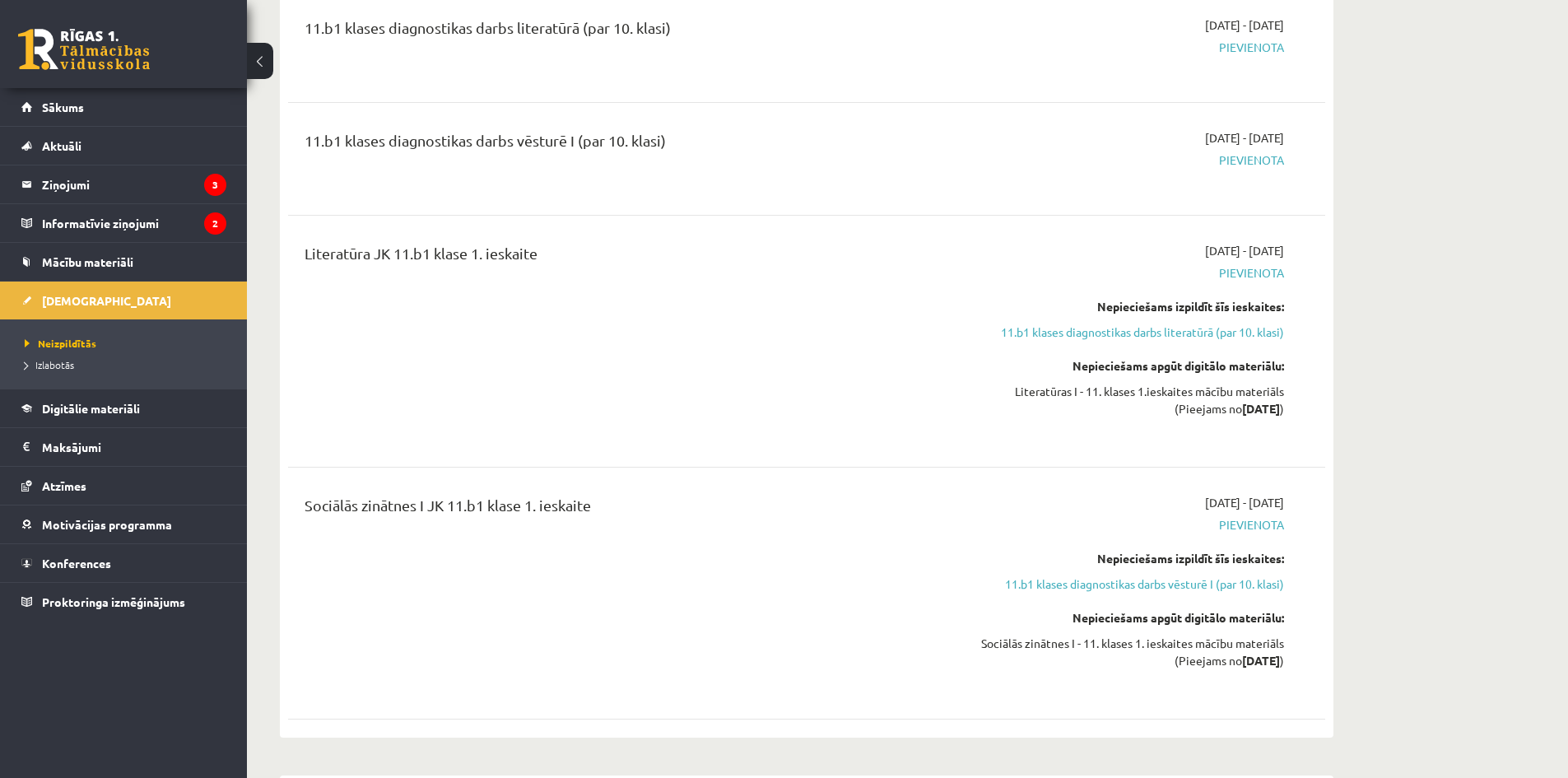
click at [1300, 280] on div "Literatūra JK 11.b1 klase 1. ieskaite [DATE] - [DATE] [GEOGRAPHIC_DATA] Nepieci…" at bounding box center [807, 341] width 1005 height 199
click at [1232, 282] on div "2025-09-16 - 2025-09-30 Pievienota Nepieciešams izpildīt šīs ieskaites: 11.b1 k…" at bounding box center [1129, 341] width 335 height 199
click at [1189, 353] on div "2025-09-16 - 2025-09-30 Pievienota Nepieciešams izpildīt šīs ieskaites: 11.b1 k…" at bounding box center [1129, 341] width 335 height 199
click at [1194, 330] on link "11.b1 klases diagnostikas darbs literatūrā (par 10. klasi)" at bounding box center [1129, 331] width 311 height 17
click at [1195, 327] on link "11.b1 klases diagnostikas darbs literatūrā (par 10. klasi)" at bounding box center [1129, 331] width 311 height 17
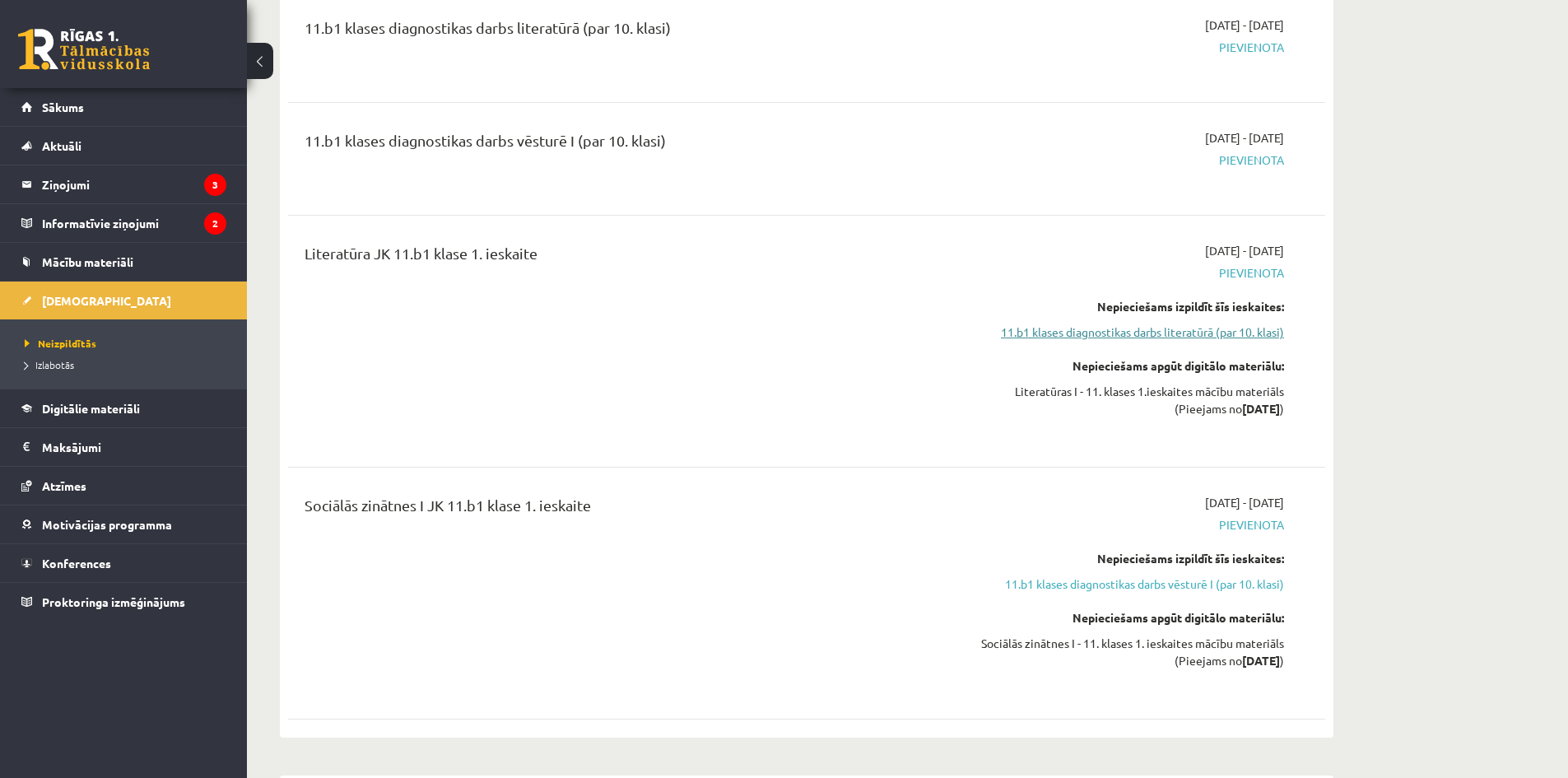
click at [1195, 327] on link "11.b1 klases diagnostikas darbs literatūrā (par 10. klasi)" at bounding box center [1129, 331] width 311 height 17
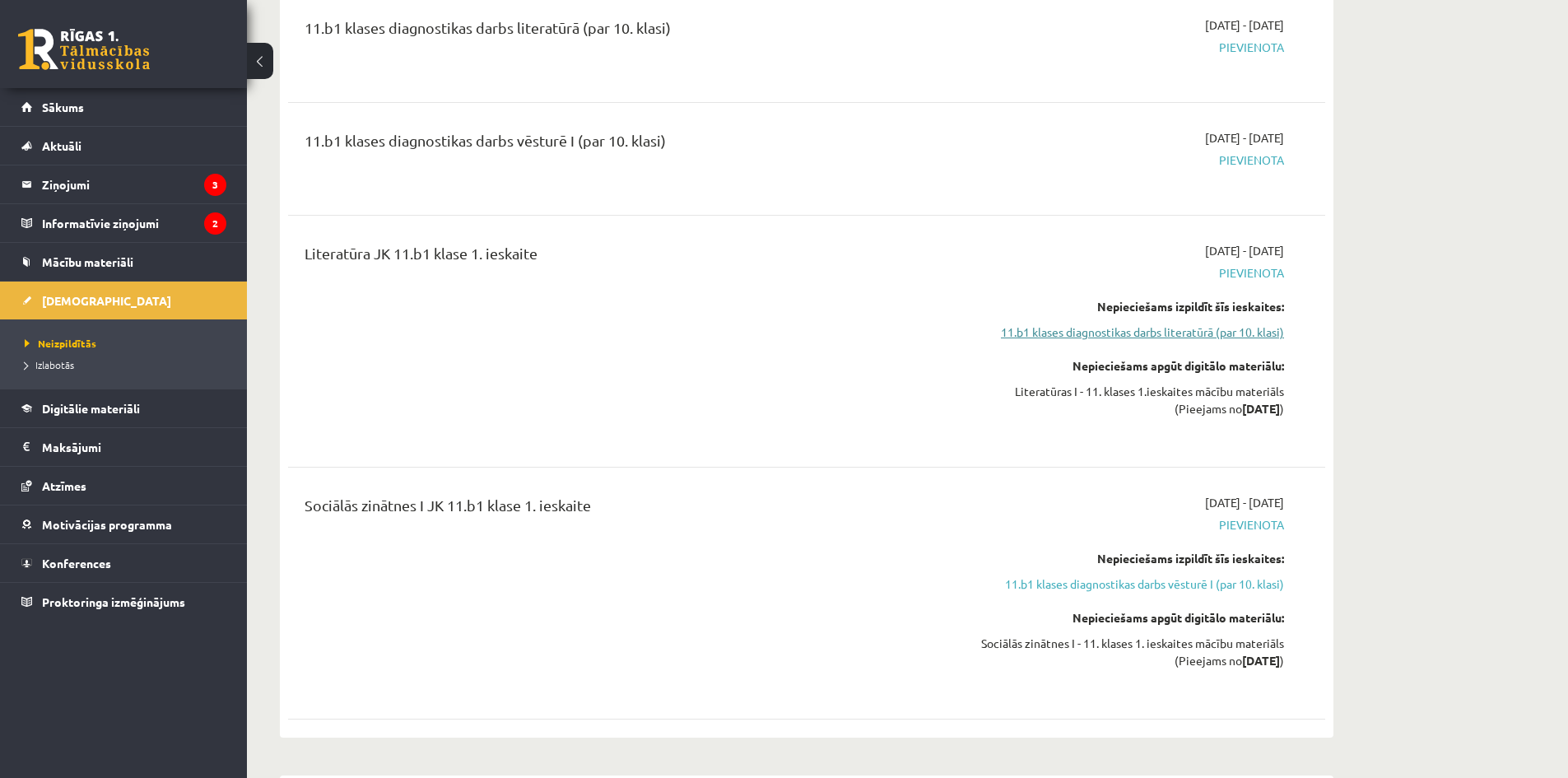
click at [1195, 327] on link "11.b1 klases diagnostikas darbs literatūrā (par 10. klasi)" at bounding box center [1129, 331] width 311 height 17
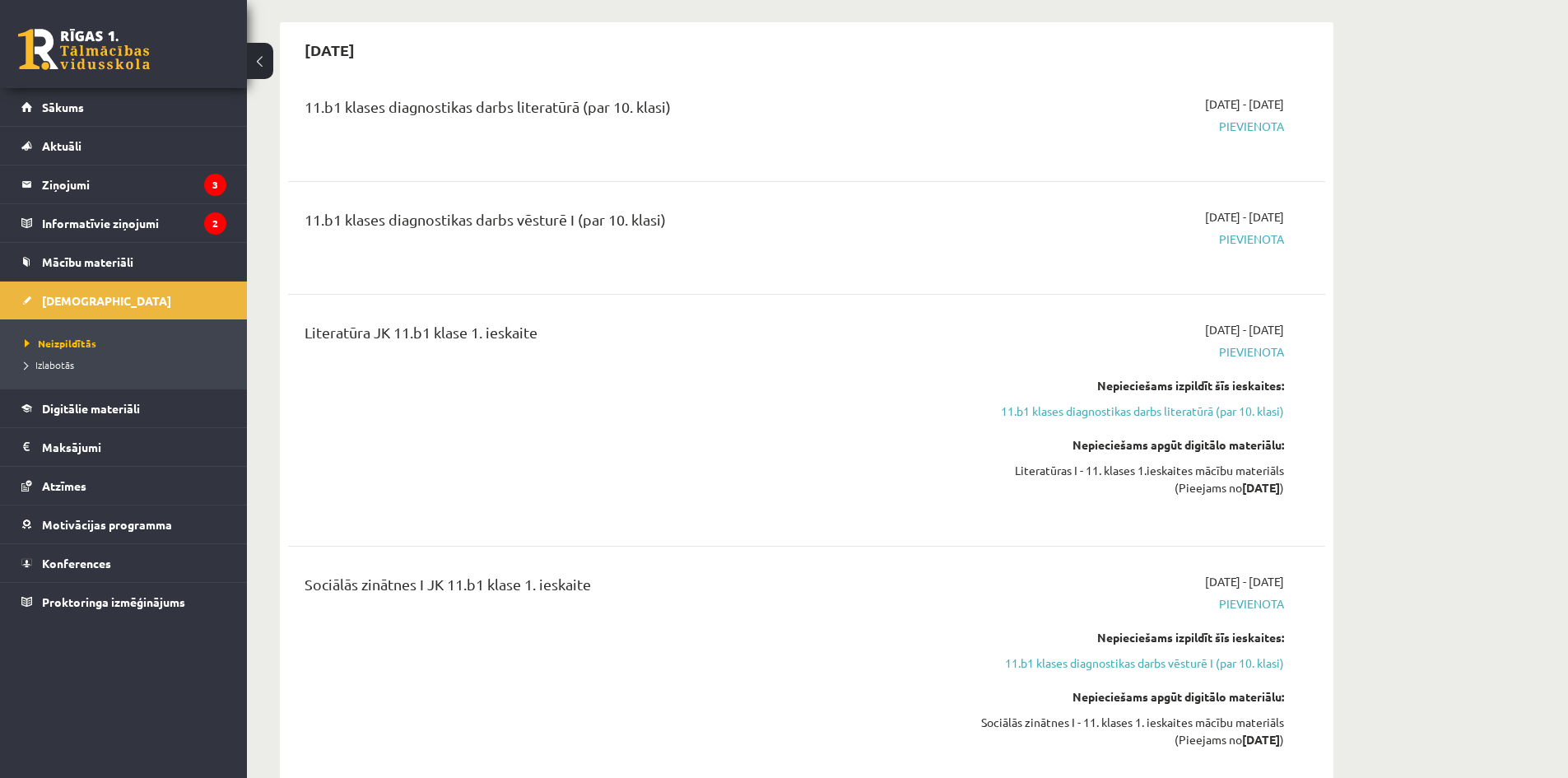
scroll to position [443, 0]
